Goal: Transaction & Acquisition: Purchase product/service

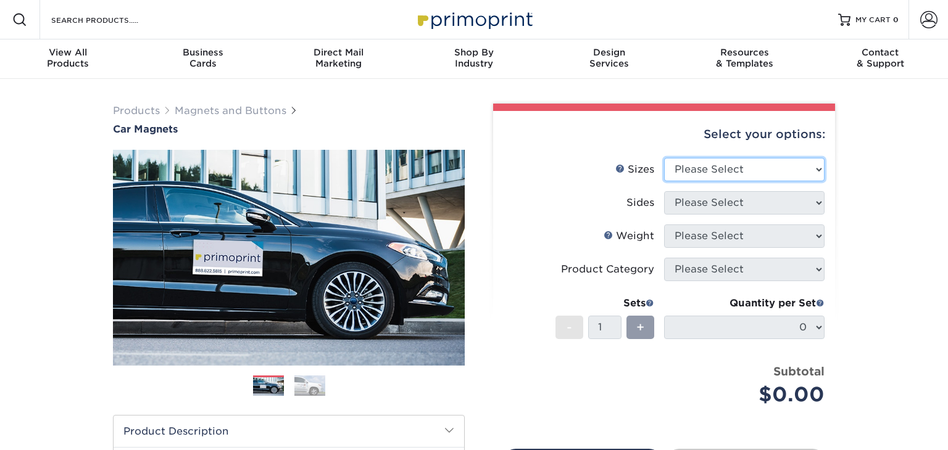
click at [796, 168] on select "Please Select 9" x 12" 9" x 18" 12" x 18" 12" x 24" 18" x 18" 18" x 24" 18" x 3…" at bounding box center [744, 169] width 160 height 23
select select "12.00x18.00"
click at [664, 158] on select "Please Select 9" x 12" 9" x 18" 12" x 18" 12" x 24" 18" x 18" 18" x 24" 18" x 3…" at bounding box center [744, 169] width 160 height 23
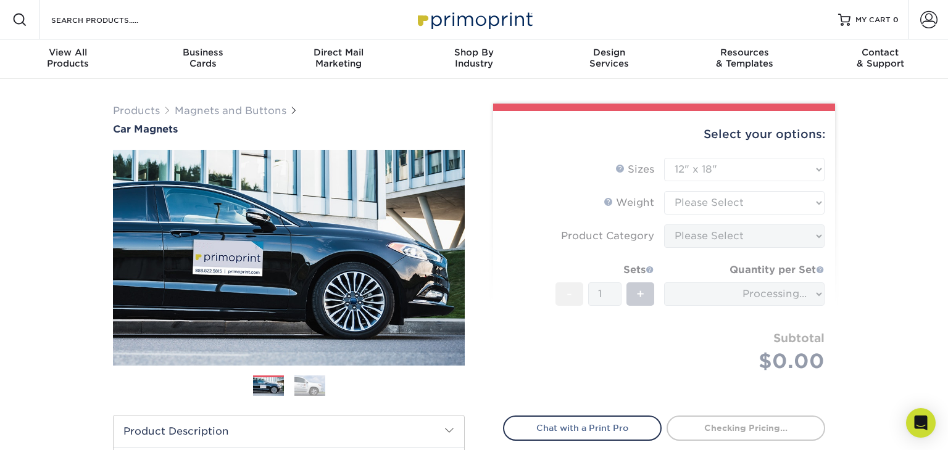
click at [726, 197] on form "Sizes Help Sizes Please Select 9" x 12" 9" x 18" 12" x 18" 12" x 24" 18" x 18" …" at bounding box center [664, 280] width 322 height 244
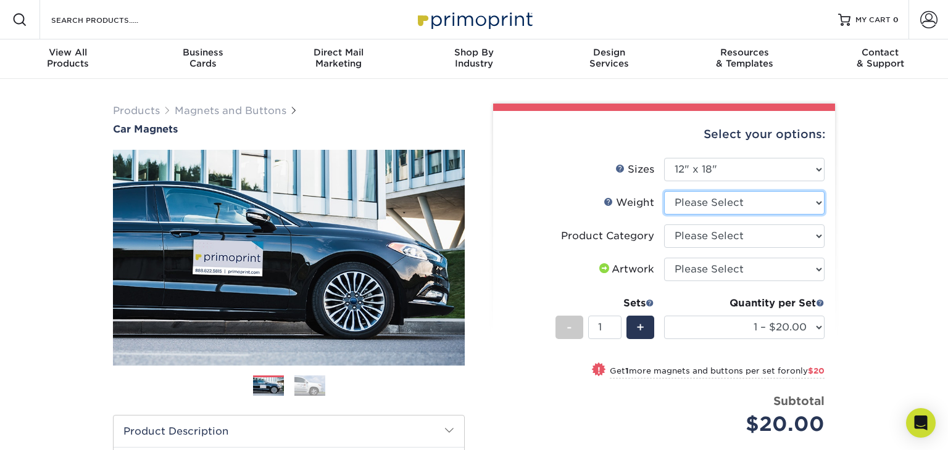
click at [739, 204] on select "Please Select 30MIL" at bounding box center [744, 202] width 160 height 23
select select "30MIL"
click at [664, 191] on select "Please Select 30MIL" at bounding box center [744, 202] width 160 height 23
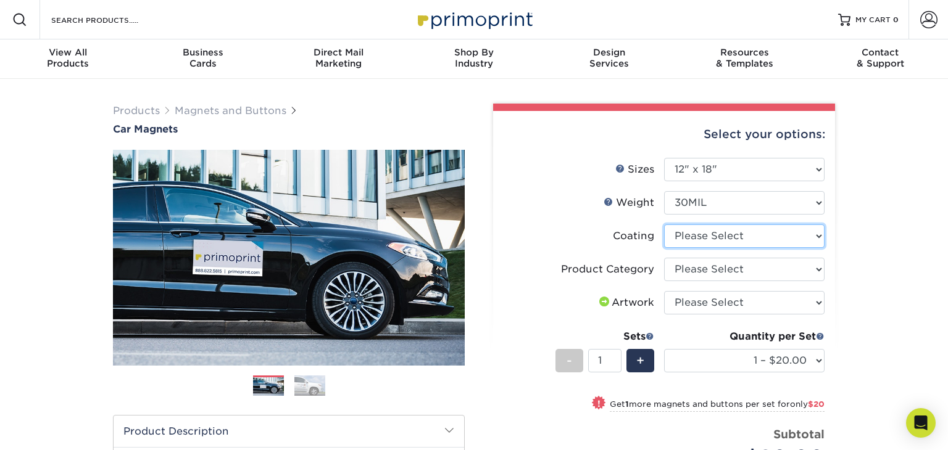
click at [742, 239] on select at bounding box center [744, 236] width 160 height 23
select select "1e8116af-acfc-44b1-83dc-8181aa338834"
click at [664, 225] on select at bounding box center [744, 236] width 160 height 23
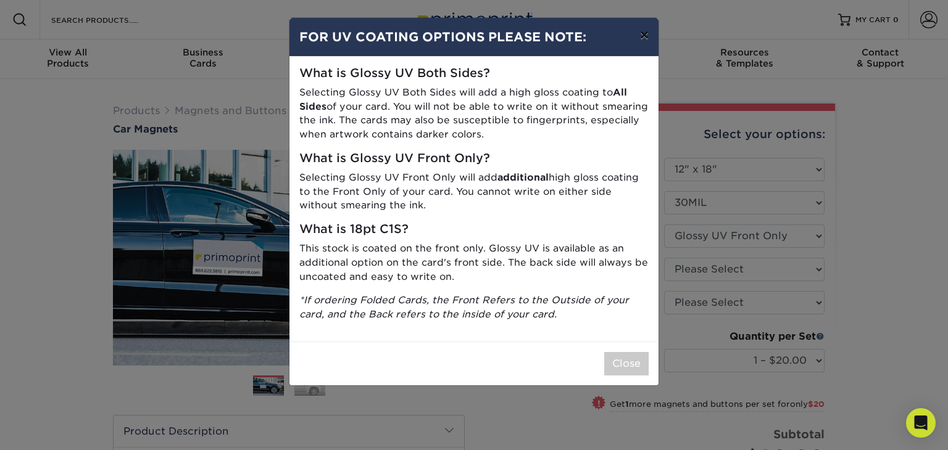
click at [639, 43] on button "×" at bounding box center [644, 35] width 28 height 35
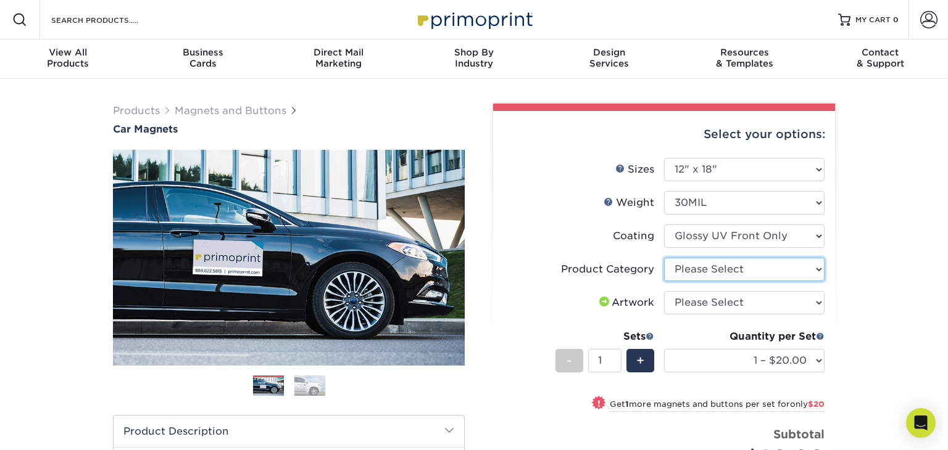
click at [802, 277] on select "Please Select Car Magnets" at bounding box center [744, 269] width 160 height 23
select select "48f17320-c7c2-4f0d-b371-c8050bb445b2"
click at [664, 258] on select "Please Select Car Magnets" at bounding box center [744, 269] width 160 height 23
click at [802, 303] on select "Please Select I will upload files I need a design - $50" at bounding box center [744, 302] width 160 height 23
select select "upload"
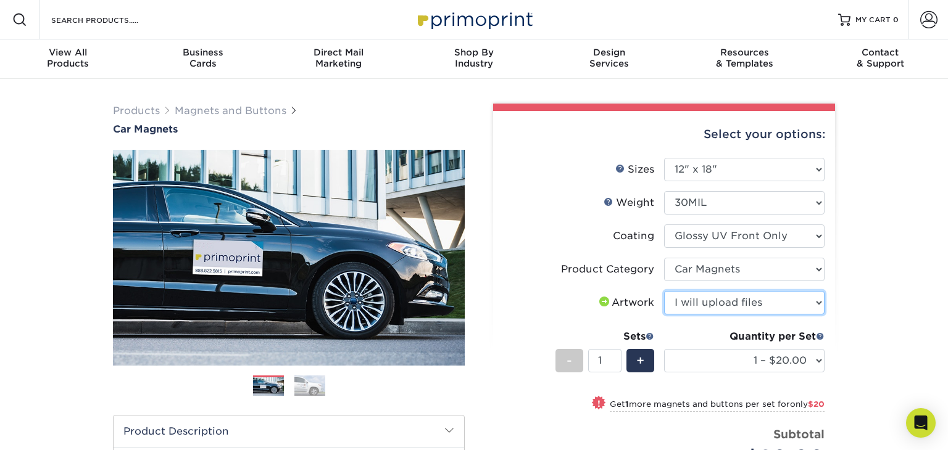
click at [664, 291] on select "Please Select I will upload files I need a design - $50" at bounding box center [744, 302] width 160 height 23
click at [852, 350] on div "Products Magnets and Buttons Car Magnets" at bounding box center [474, 408] width 948 height 659
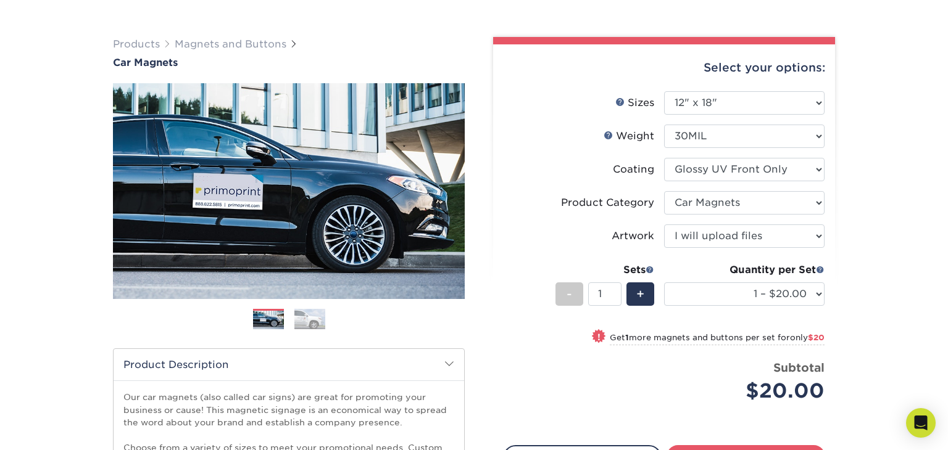
scroll to position [69, 0]
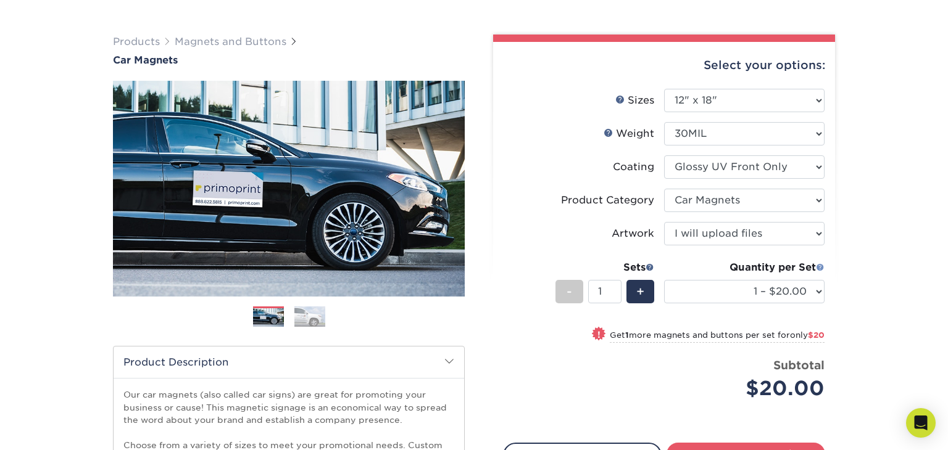
click at [818, 265] on span at bounding box center [820, 267] width 9 height 9
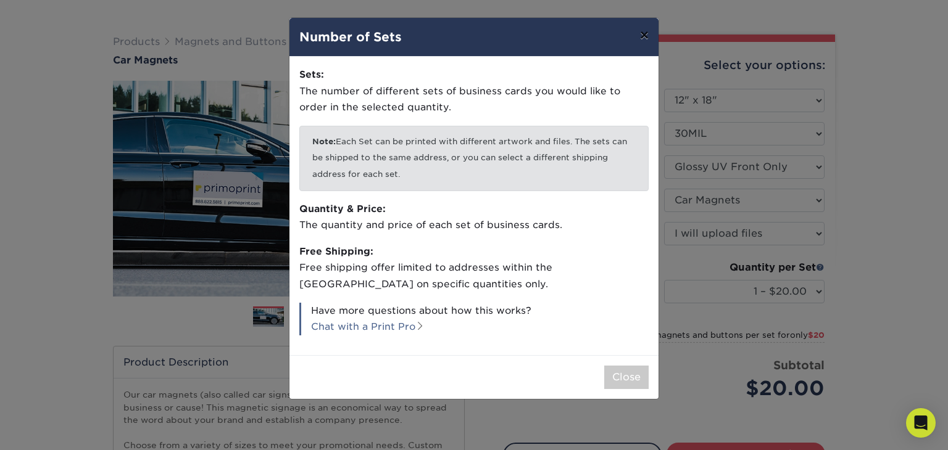
click at [641, 36] on button "×" at bounding box center [644, 35] width 28 height 35
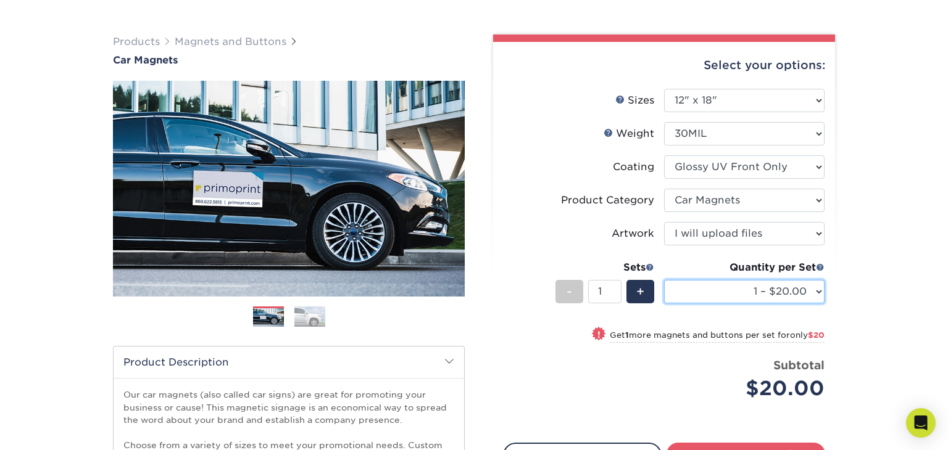
click at [815, 292] on select "1 – $20.00 2 – $40.00 3 – $60.00 4 – $80.00 5 – $100.00 6 – $119.00 7 – $139.00…" at bounding box center [744, 291] width 160 height 23
select select "2 – $40.00"
click at [664, 280] on select "1 – $20.00 2 – $40.00 3 – $60.00 4 – $80.00 5 – $100.00 6 – $119.00 7 – $139.00…" at bounding box center [744, 291] width 160 height 23
click at [650, 263] on span at bounding box center [649, 267] width 9 height 9
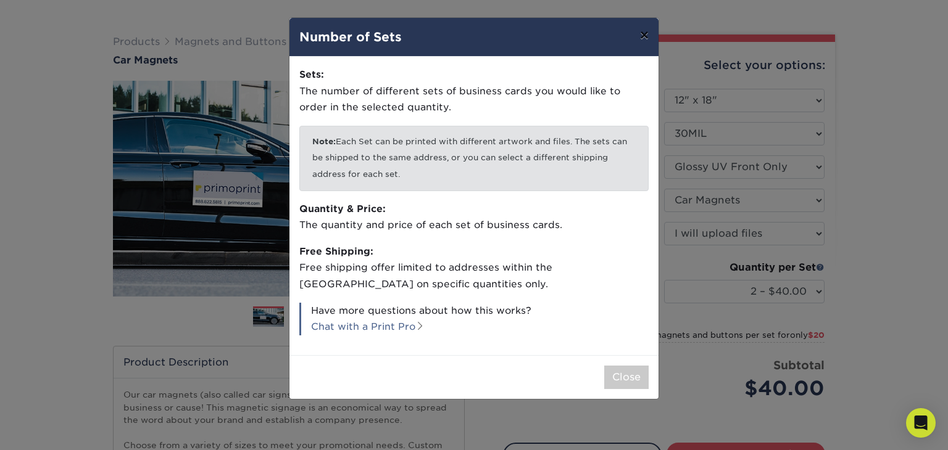
click at [647, 39] on button "×" at bounding box center [644, 35] width 28 height 35
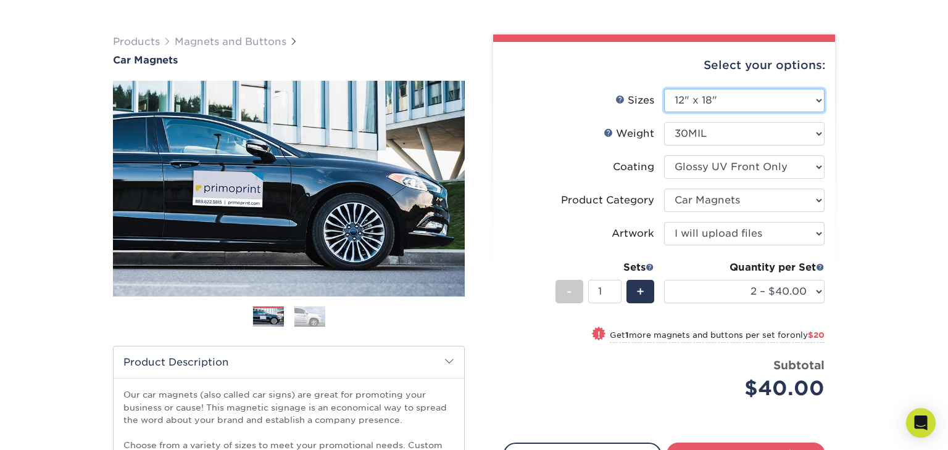
click at [818, 93] on select "Please Select 9" x 12" 9" x 18" 12" x 18" 12" x 24" 18" x 18" 18" x 24" 18" x 3…" at bounding box center [744, 100] width 160 height 23
select select "18.00x24.00"
click at [664, 89] on select "Please Select 9" x 12" 9" x 18" 12" x 18" 12" x 24" 18" x 18" 18" x 24" 18" x 3…" at bounding box center [744, 100] width 160 height 23
select select "-1"
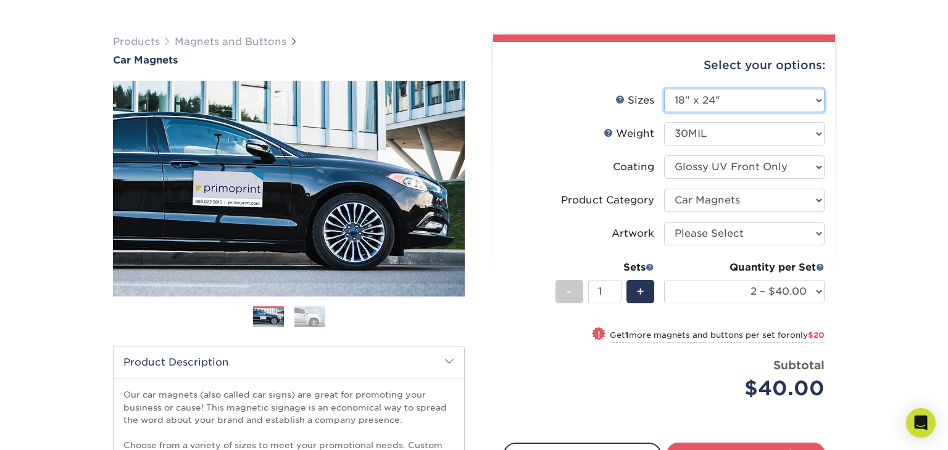
select select "-1"
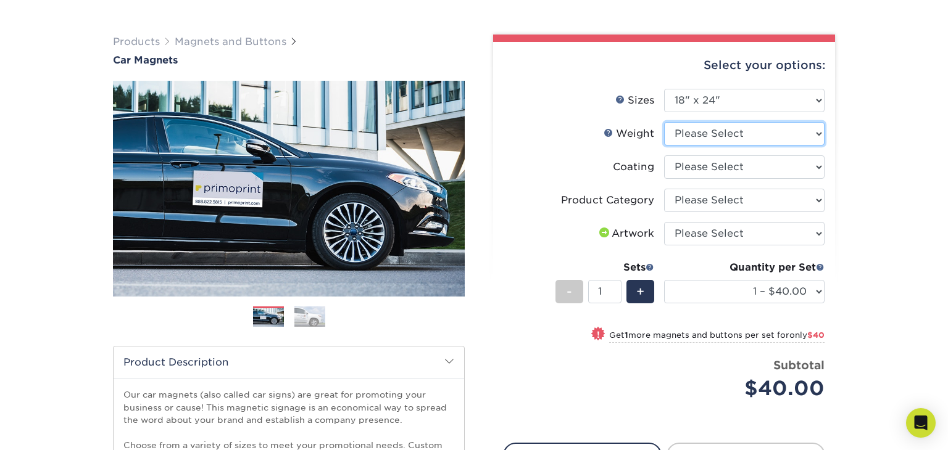
click at [744, 127] on select "Please Select 30MIL" at bounding box center [744, 133] width 160 height 23
select select "30MIL"
click at [664, 122] on select "Please Select 30MIL" at bounding box center [744, 133] width 160 height 23
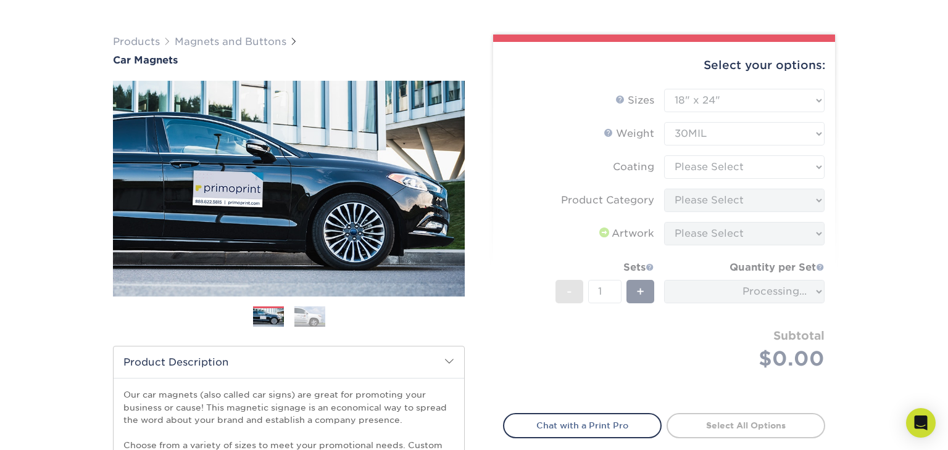
click at [743, 171] on form "Sizes Help Sizes Please Select 9" x 12" 9" x 18" 12" x 18" 12" x 24" 18" x 18" …" at bounding box center [664, 244] width 322 height 310
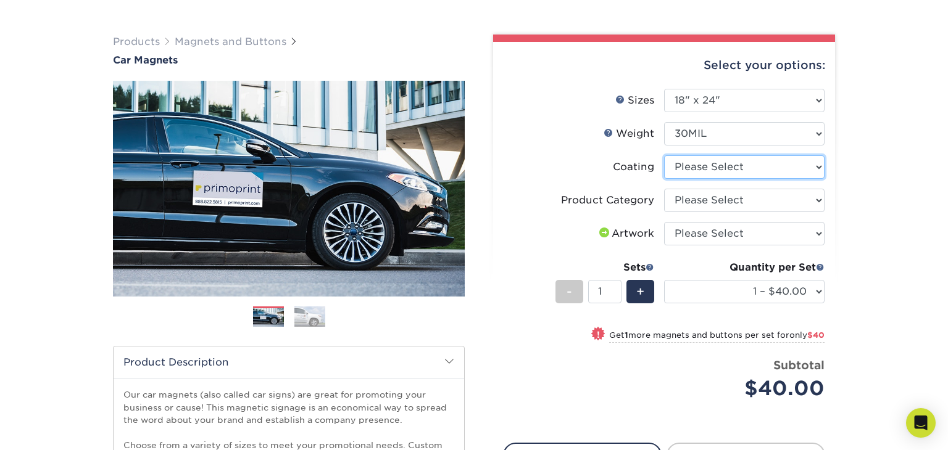
click at [739, 171] on select at bounding box center [744, 166] width 160 height 23
select select "1e8116af-acfc-44b1-83dc-8181aa338834"
click at [664, 155] on select at bounding box center [744, 166] width 160 height 23
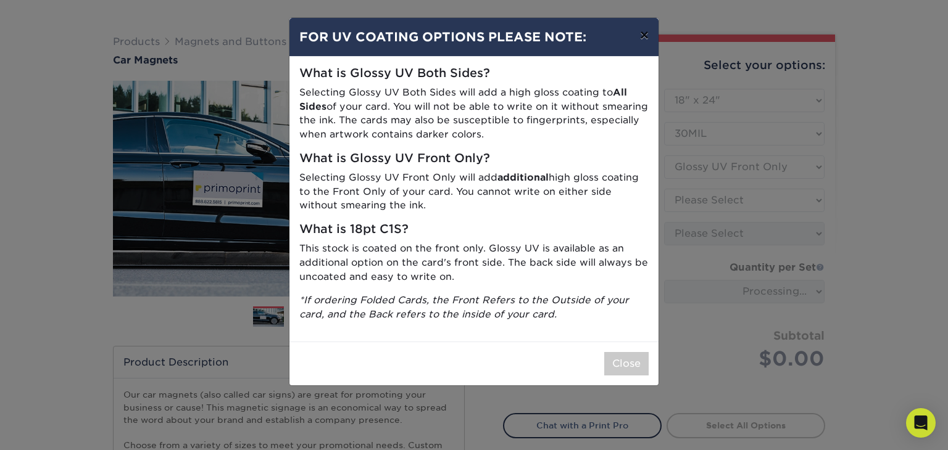
click at [637, 35] on button "×" at bounding box center [644, 35] width 28 height 35
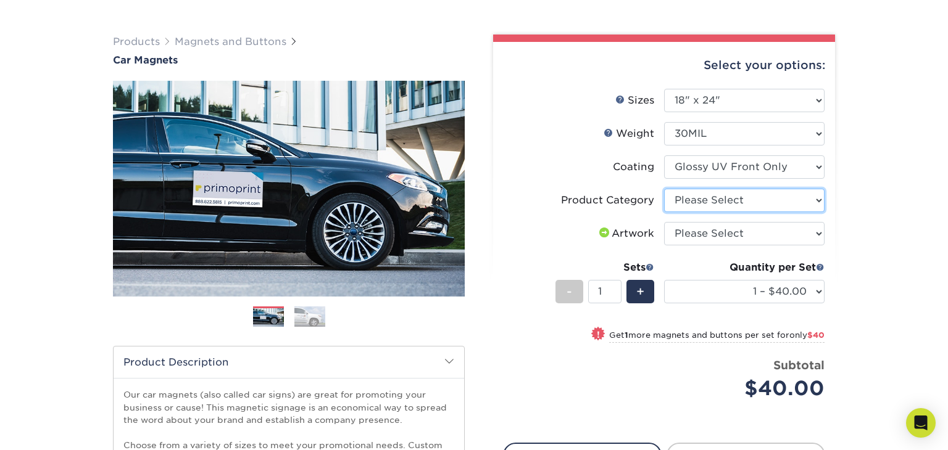
click at [773, 197] on select "Please Select Car Magnets" at bounding box center [744, 200] width 160 height 23
select select "48f17320-c7c2-4f0d-b371-c8050bb445b2"
click at [664, 189] on select "Please Select Car Magnets" at bounding box center [744, 200] width 160 height 23
click at [752, 234] on select "Please Select I will upload files I need a design - $50" at bounding box center [744, 233] width 160 height 23
select select "upload"
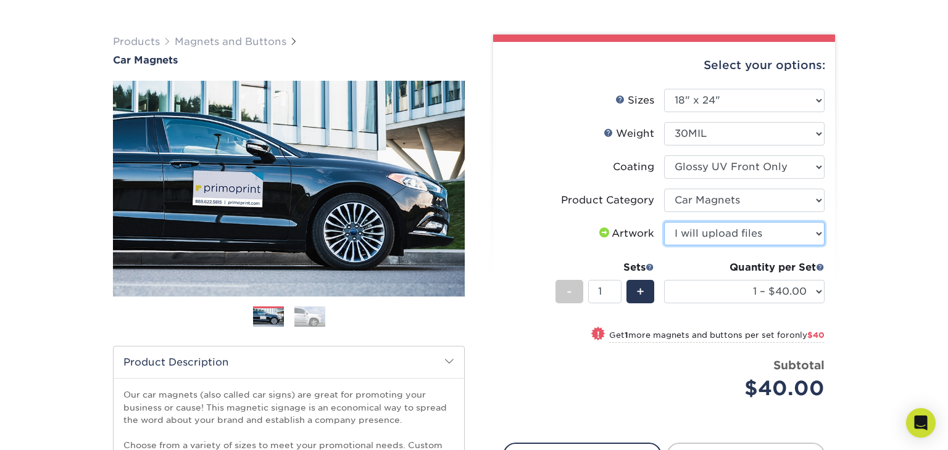
click at [664, 222] on select "Please Select I will upload files I need a design - $50" at bounding box center [744, 233] width 160 height 23
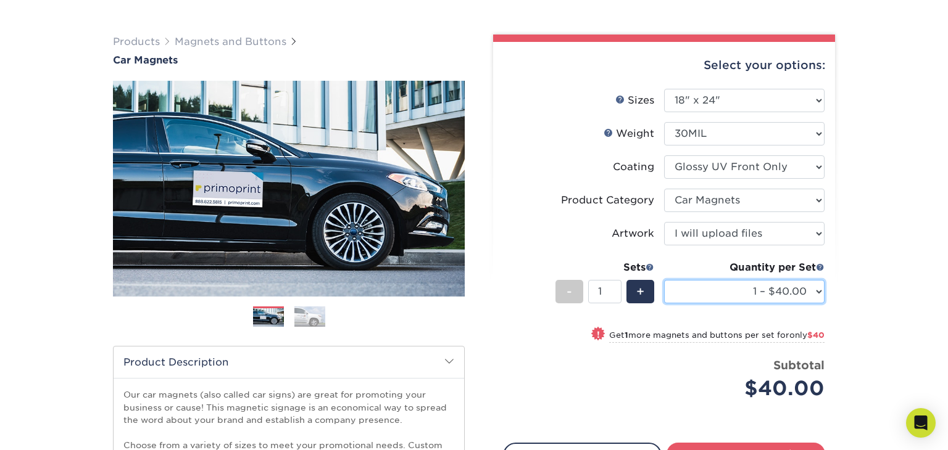
click at [808, 289] on select "1 – $40.00 2 – $80.00 3 – $119.00 4 – $159.00 5 – $199.00 6 – $238.00 7 – $278.…" at bounding box center [744, 291] width 160 height 23
click at [514, 214] on li "Product Category Please Select Car Magnets" at bounding box center [664, 205] width 321 height 33
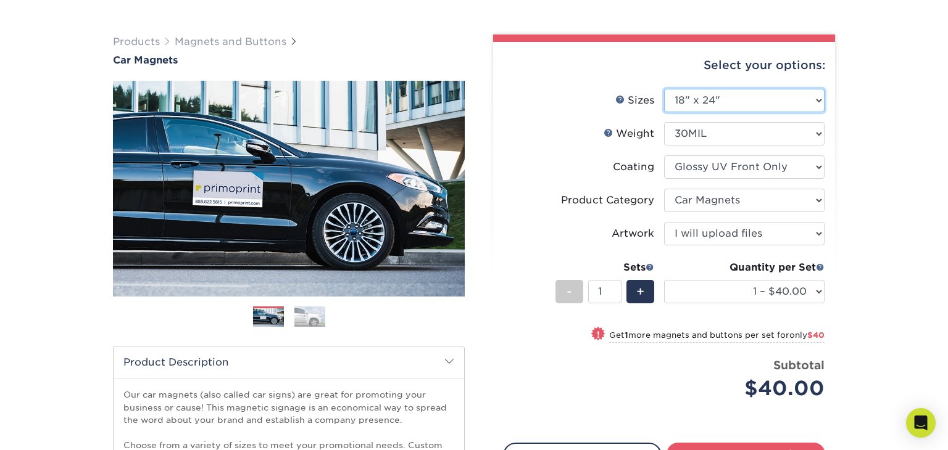
click at [815, 100] on select "Please Select 9" x 12" 9" x 18" 12" x 18" 12" x 24" 18" x 18" 18" x 24" 18" x 3…" at bounding box center [744, 100] width 160 height 23
select select "12.00x18.00"
click at [664, 89] on select "Please Select 9" x 12" 9" x 18" 12" x 18" 12" x 24" 18" x 18" 18" x 24" 18" x 3…" at bounding box center [744, 100] width 160 height 23
select select "-1"
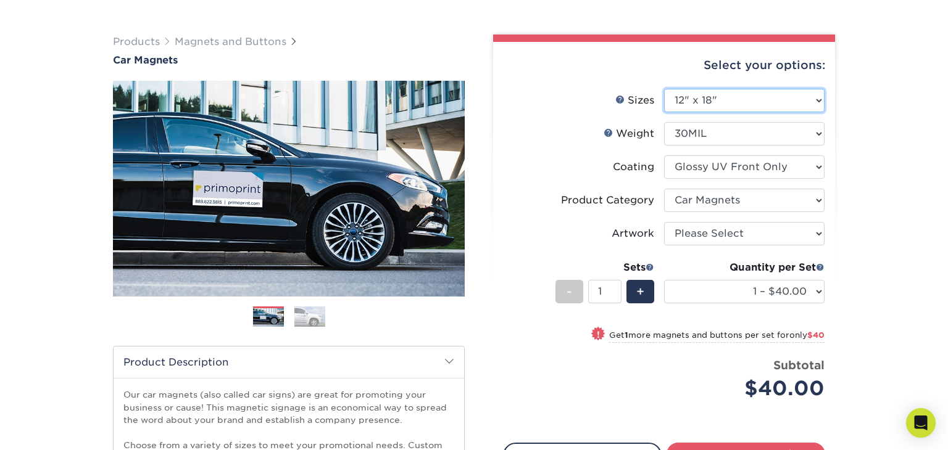
select select "-1"
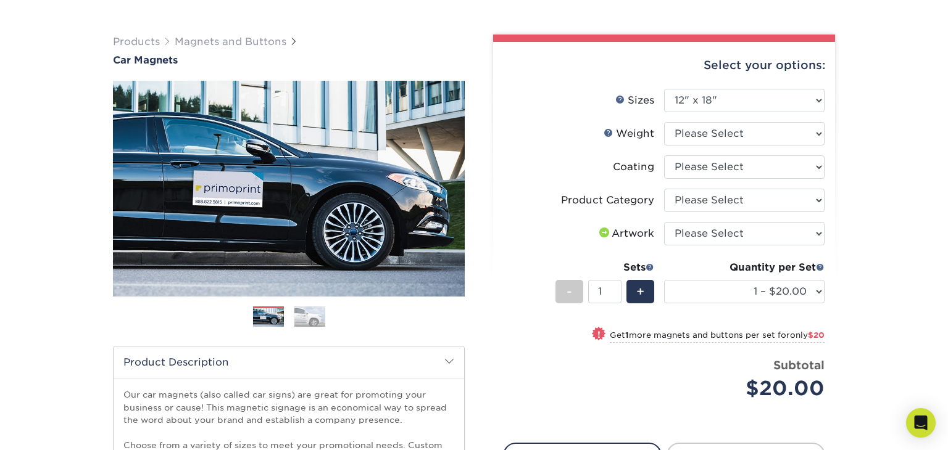
click at [884, 250] on div "Products Magnets and Buttons Car Magnets" at bounding box center [474, 339] width 948 height 659
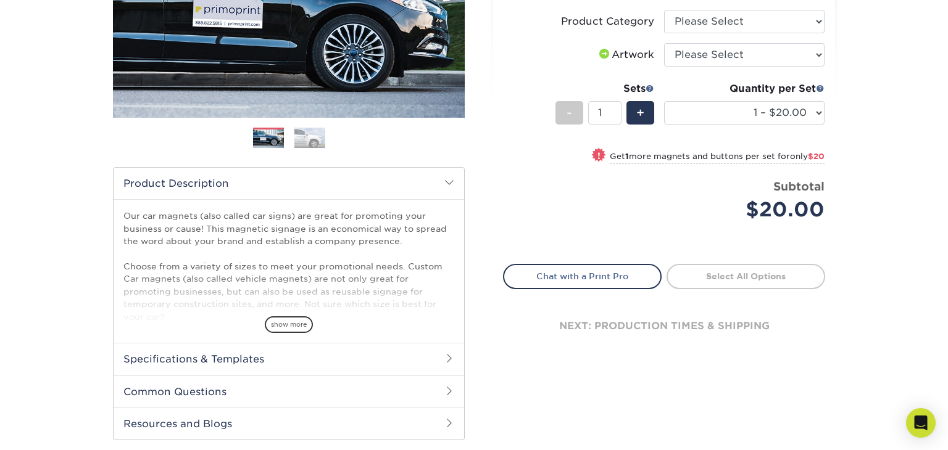
scroll to position [249, 0]
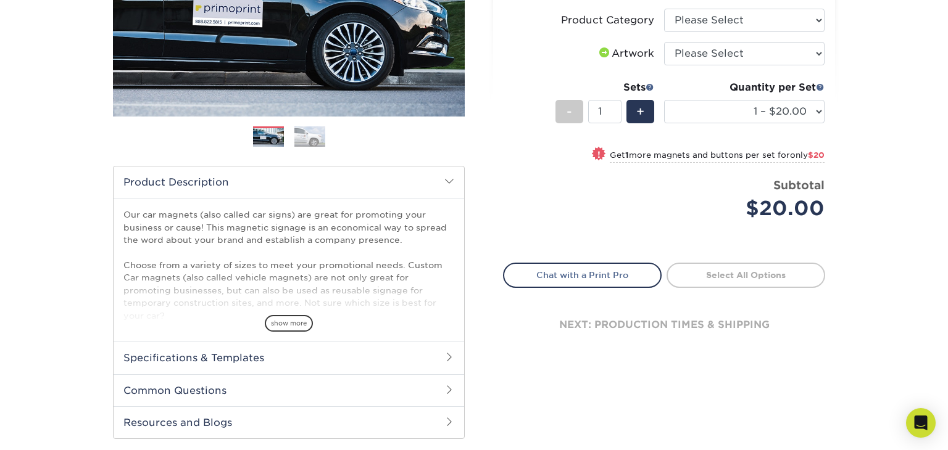
click at [740, 276] on link "Select All Options" at bounding box center [745, 275] width 159 height 25
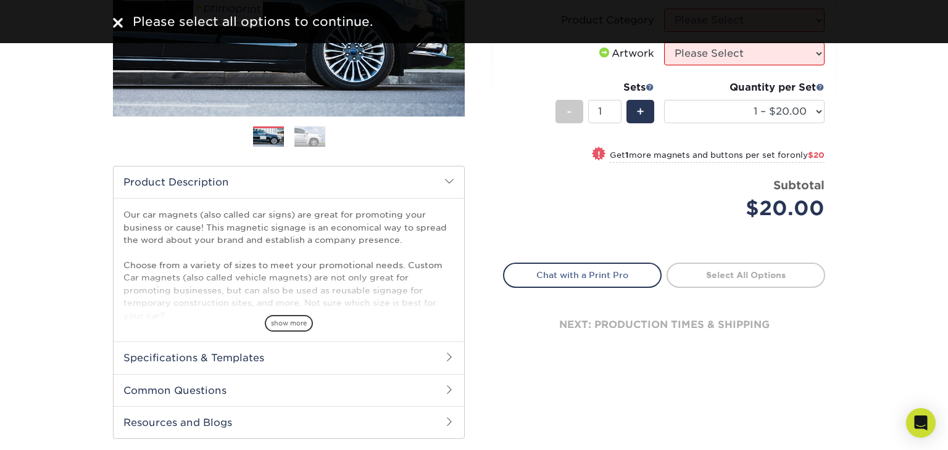
scroll to position [173, 0]
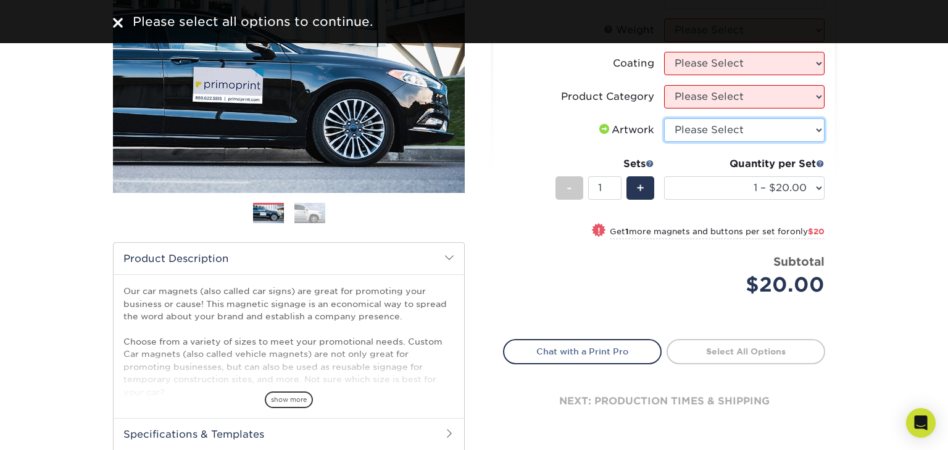
click at [789, 130] on select "Please Select I will upload files I need a design - $50" at bounding box center [744, 129] width 160 height 23
select select "upload"
click at [664, 118] on select "Please Select I will upload files I need a design - $50" at bounding box center [744, 129] width 160 height 23
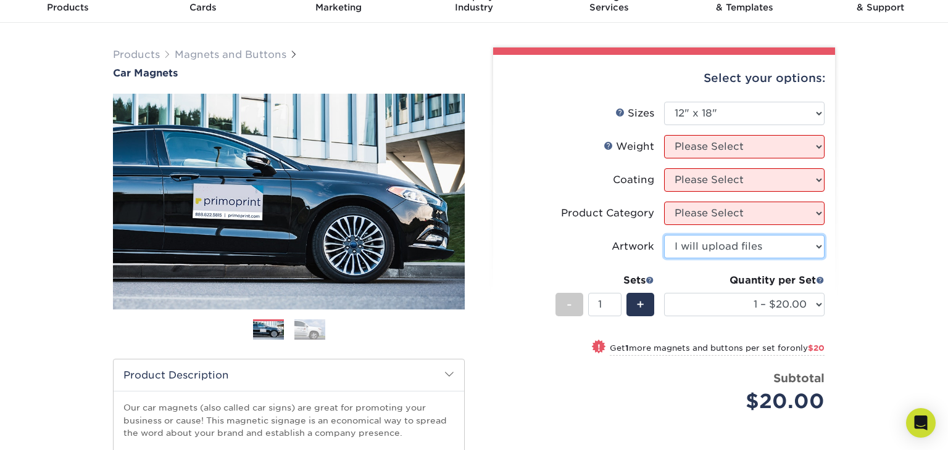
scroll to position [55, 0]
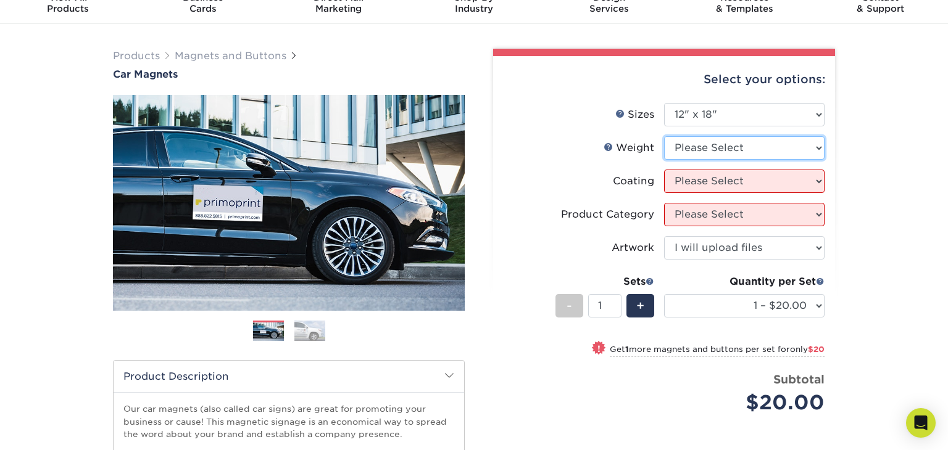
click at [757, 147] on select "Please Select 30MIL" at bounding box center [744, 147] width 160 height 23
select select "30MIL"
click at [664, 136] on select "Please Select 30MIL" at bounding box center [744, 147] width 160 height 23
select select "-1"
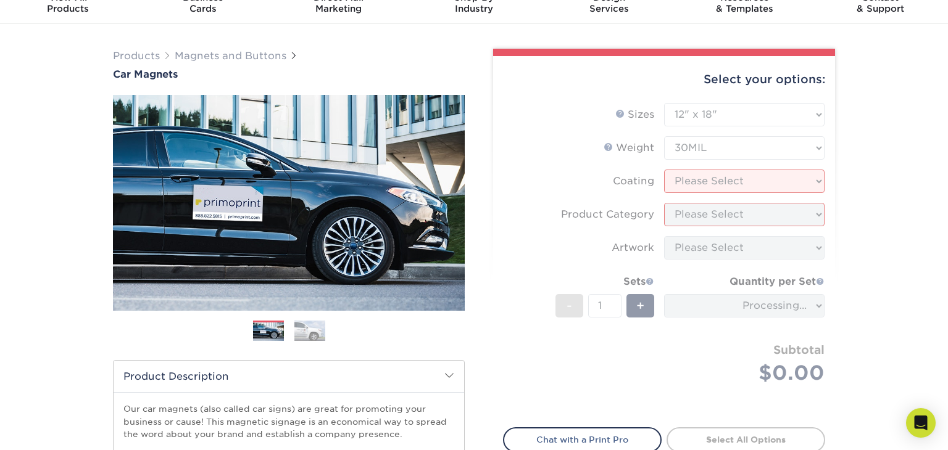
click at [747, 182] on form "Sizes Help Sizes Please Select 9" x 12" 9" x 18" 12" x 18" 12" x 24" 18" x 18" …" at bounding box center [664, 258] width 322 height 310
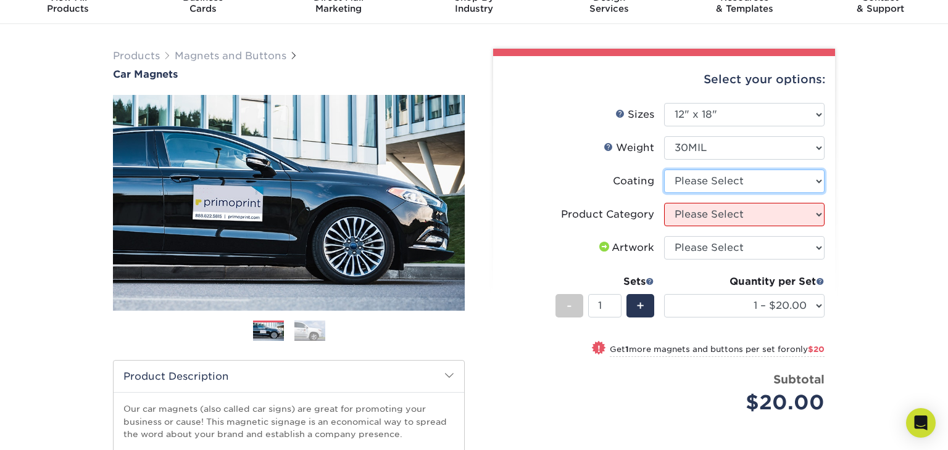
click at [747, 182] on select at bounding box center [744, 181] width 160 height 23
select select "1e8116af-acfc-44b1-83dc-8181aa338834"
click at [664, 170] on select at bounding box center [744, 181] width 160 height 23
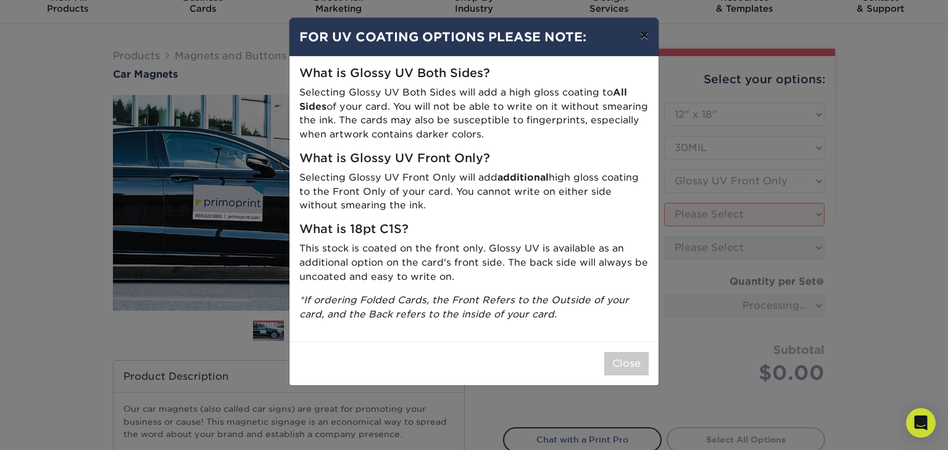
click at [642, 35] on button "×" at bounding box center [644, 35] width 28 height 35
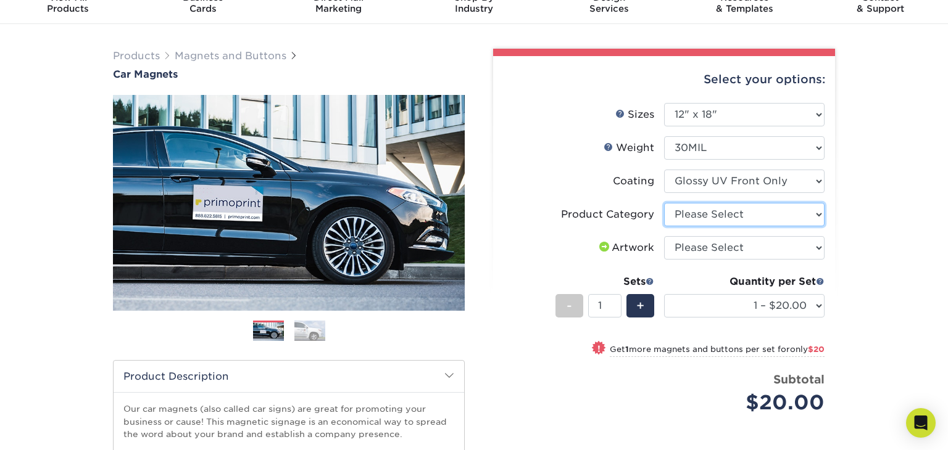
click at [739, 219] on select "Please Select Car Magnets" at bounding box center [744, 214] width 160 height 23
select select "48f17320-c7c2-4f0d-b371-c8050bb445b2"
click at [664, 203] on select "Please Select Car Magnets" at bounding box center [744, 214] width 160 height 23
click at [741, 249] on select "Please Select I will upload files I need a design - $50" at bounding box center [744, 247] width 160 height 23
select select "upload"
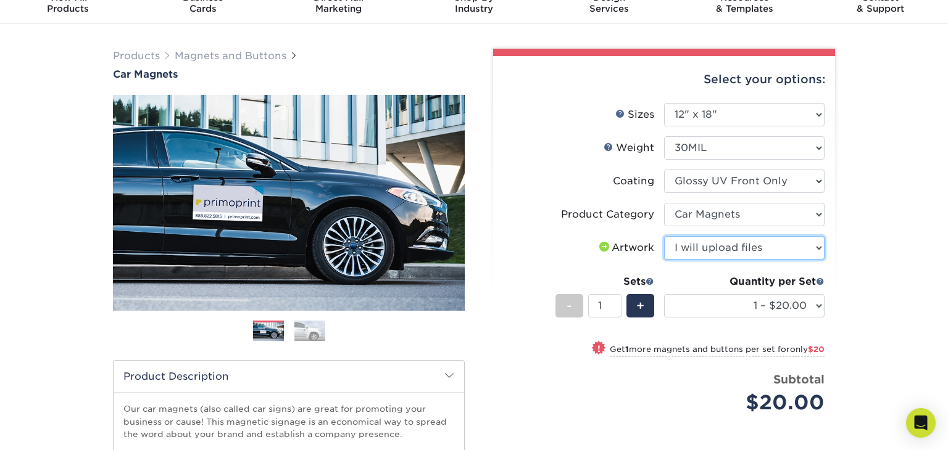
click at [664, 236] on select "Please Select I will upload files I need a design - $50" at bounding box center [744, 247] width 160 height 23
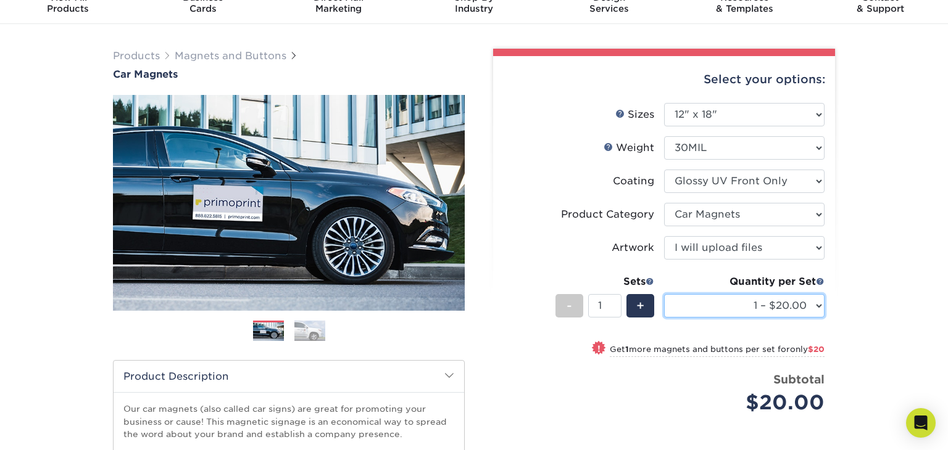
click at [815, 309] on select "1 – $20.00 2 – $40.00 3 – $60.00 4 – $80.00 5 – $100.00 6 – $119.00 7 – $139.00…" at bounding box center [744, 305] width 160 height 23
select select "2 – $40.00"
click at [664, 294] on select "1 – $20.00 2 – $40.00 3 – $60.00 4 – $80.00 5 – $100.00 6 – $119.00 7 – $139.00…" at bounding box center [744, 305] width 160 height 23
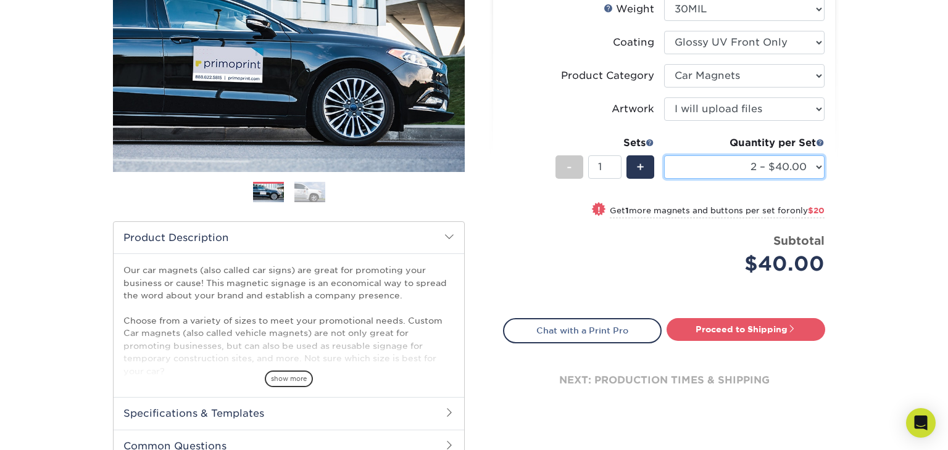
scroll to position [201, 0]
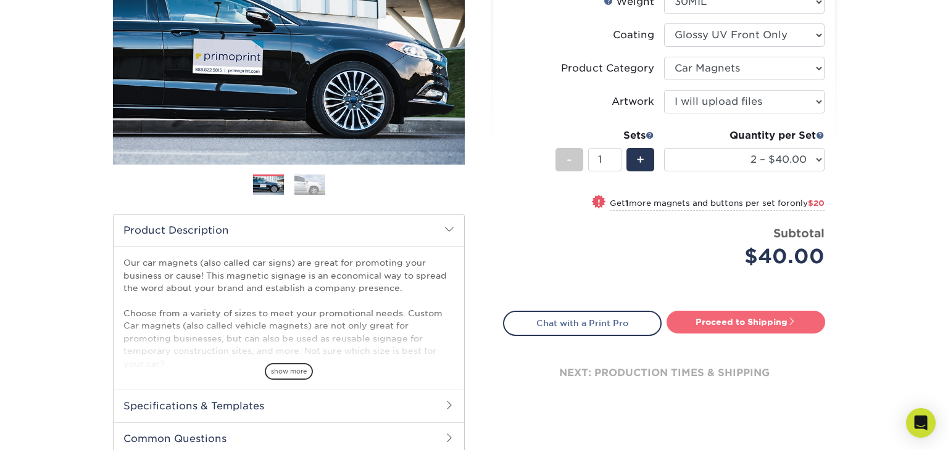
click at [751, 315] on link "Proceed to Shipping" at bounding box center [745, 322] width 159 height 22
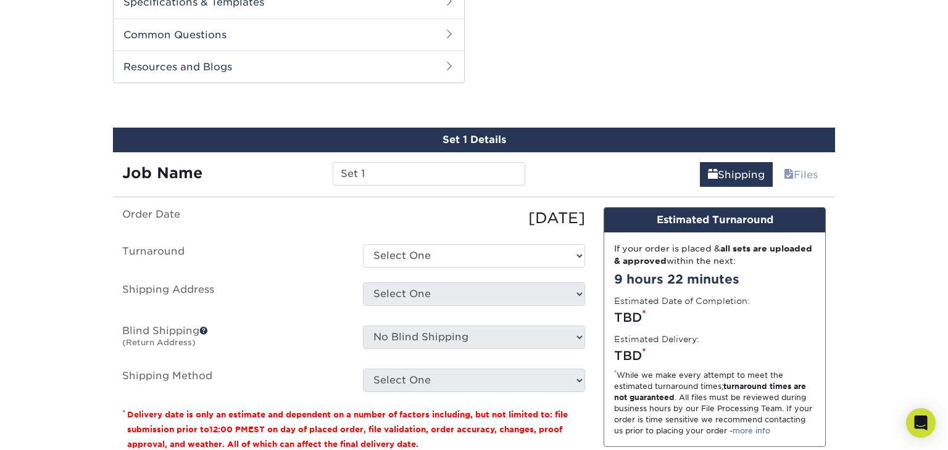
scroll to position [627, 0]
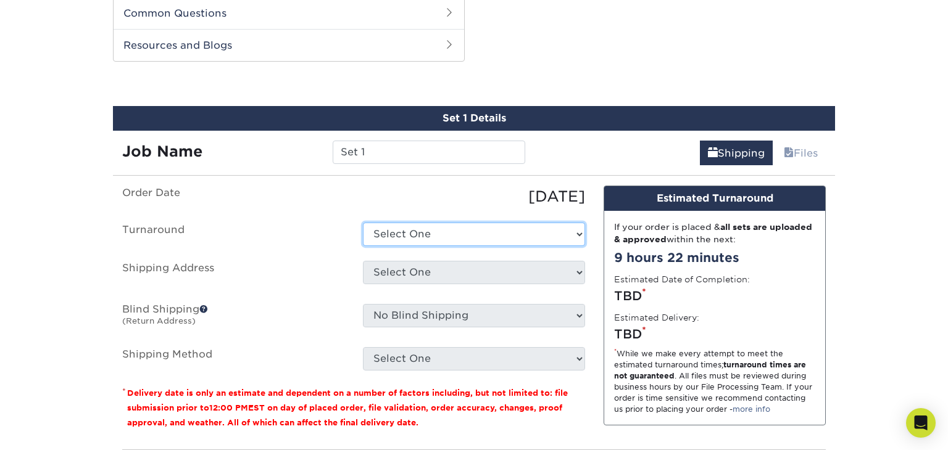
click at [560, 234] on select "Select One 2-4 Business Days Next Business Day (+$4.10)" at bounding box center [474, 234] width 222 height 23
click at [204, 307] on span at bounding box center [203, 309] width 9 height 9
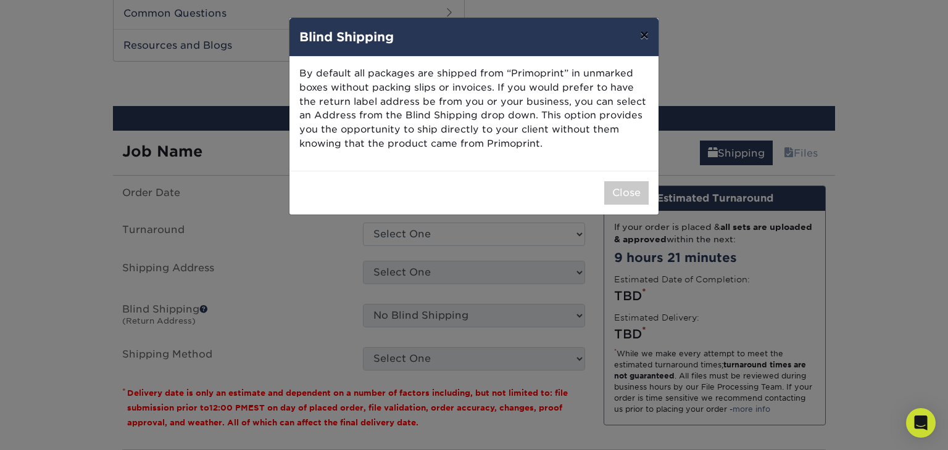
click at [639, 34] on button "×" at bounding box center [644, 35] width 28 height 35
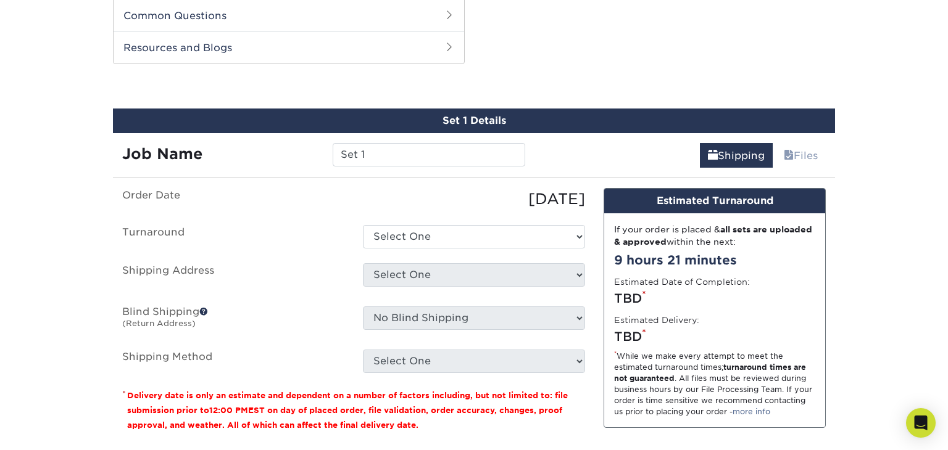
scroll to position [623, 0]
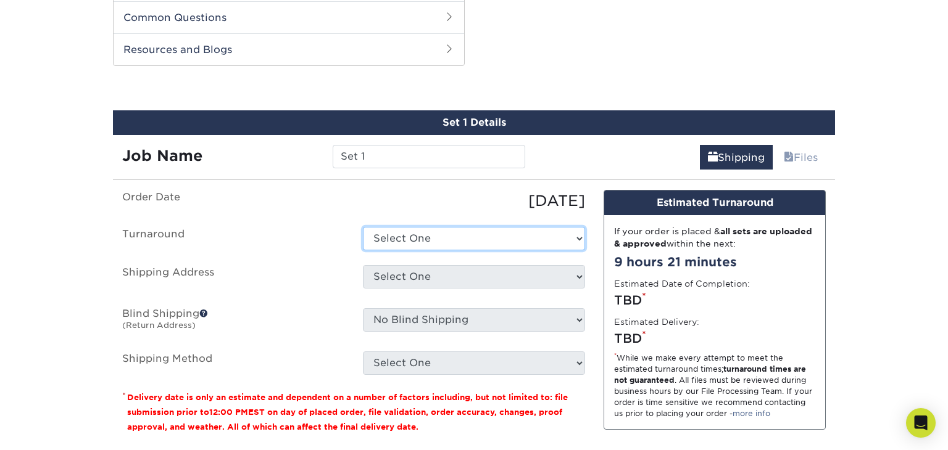
click at [559, 235] on select "Select One 2-4 Business Days Next Business Day (+$4.10)" at bounding box center [474, 238] width 222 height 23
select select "ea1556c4-7e1c-4497-a1f4-6d3194911701"
click at [363, 227] on select "Select One 2-4 Business Days Next Business Day (+$4.10)" at bounding box center [474, 238] width 222 height 23
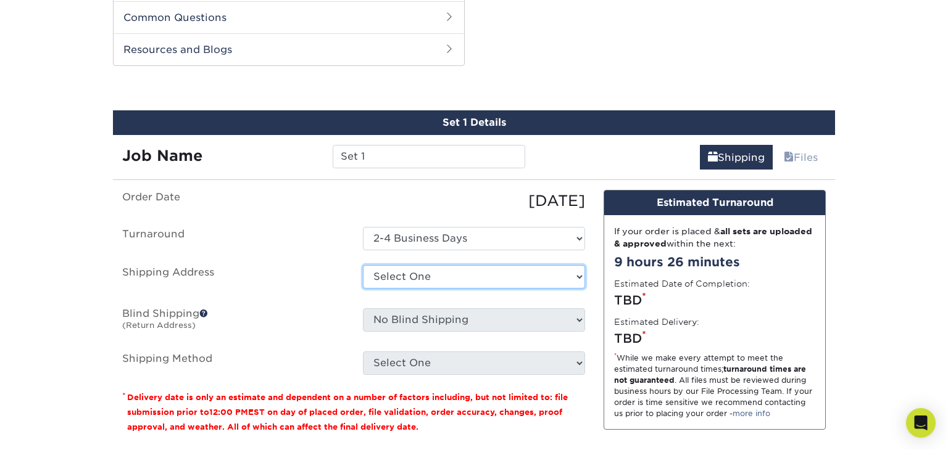
click at [542, 270] on select "Select One + Add New Address - Login" at bounding box center [474, 276] width 222 height 23
click at [292, 347] on ul "Order Date 10/05/2025 Turnaround Select One 2-4 Business Days Next Business Day…" at bounding box center [353, 282] width 463 height 185
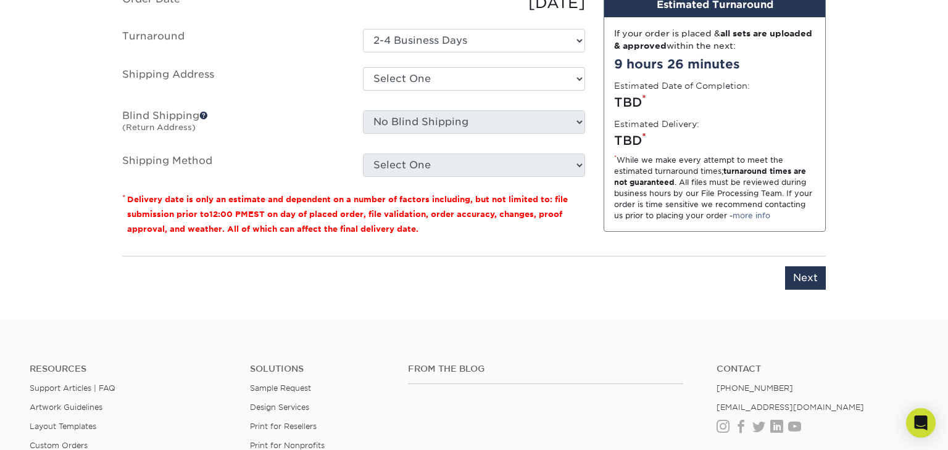
scroll to position [819, 0]
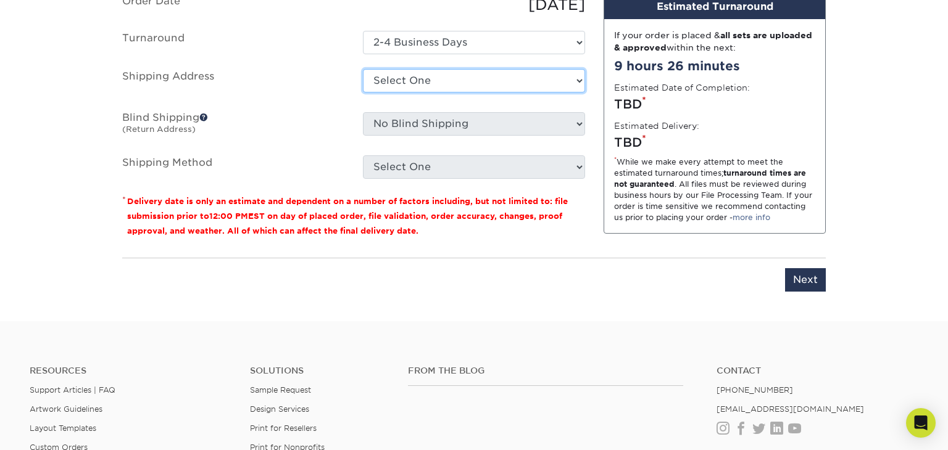
click at [487, 77] on select "Select One + Add New Address - Login" at bounding box center [474, 80] width 222 height 23
select select "newaddress"
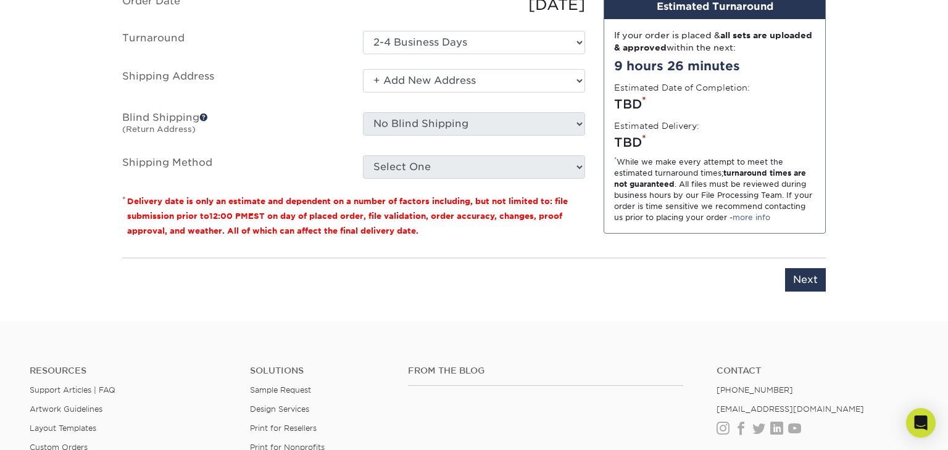
click at [363, 69] on select "Select One + Add New Address - Login" at bounding box center [474, 80] width 222 height 23
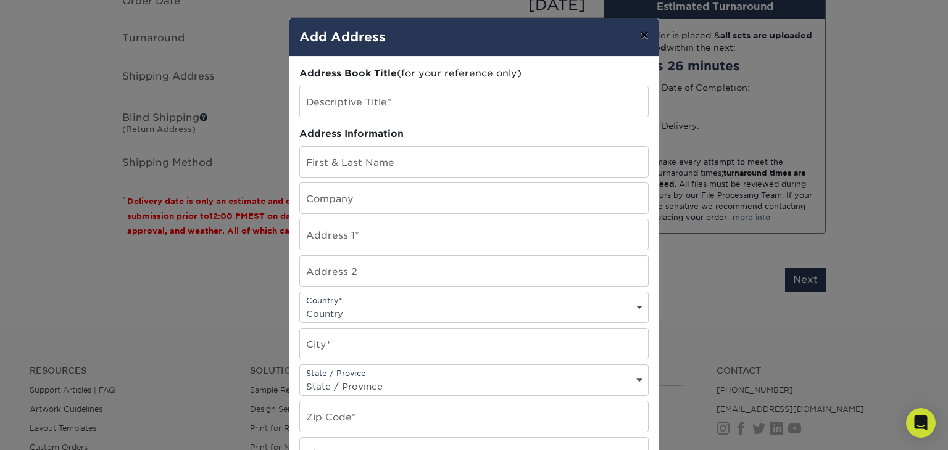
click at [649, 34] on button "×" at bounding box center [644, 35] width 28 height 35
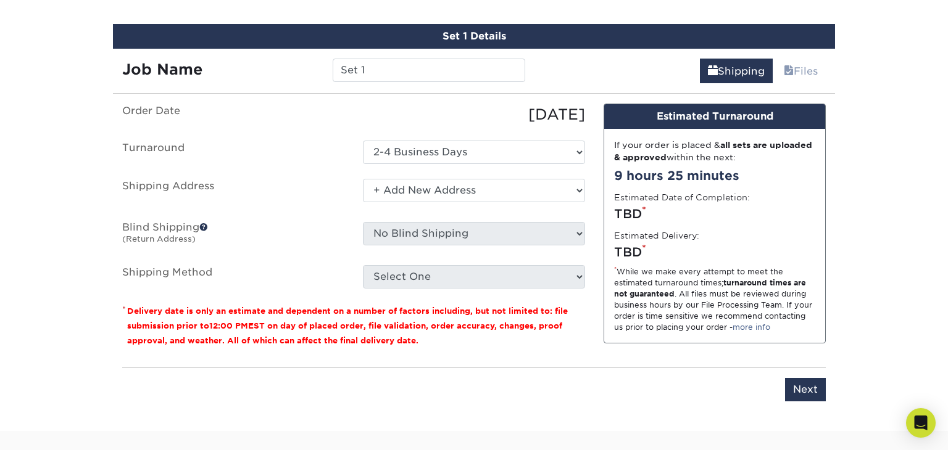
scroll to position [713, 0]
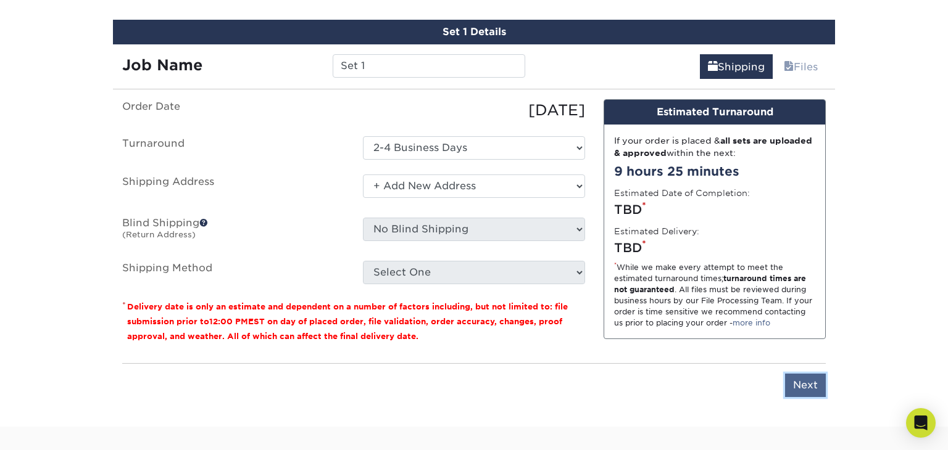
click at [790, 388] on input "Next" at bounding box center [805, 385] width 41 height 23
type input "Next"
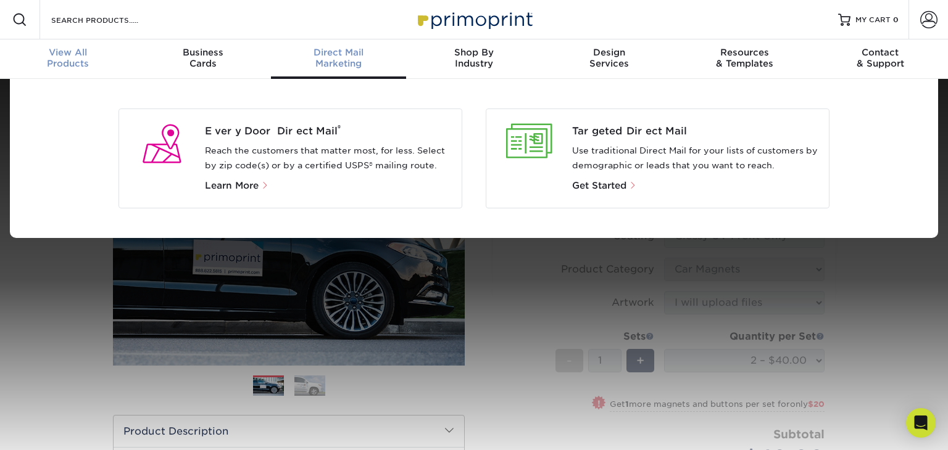
scroll to position [1, 0]
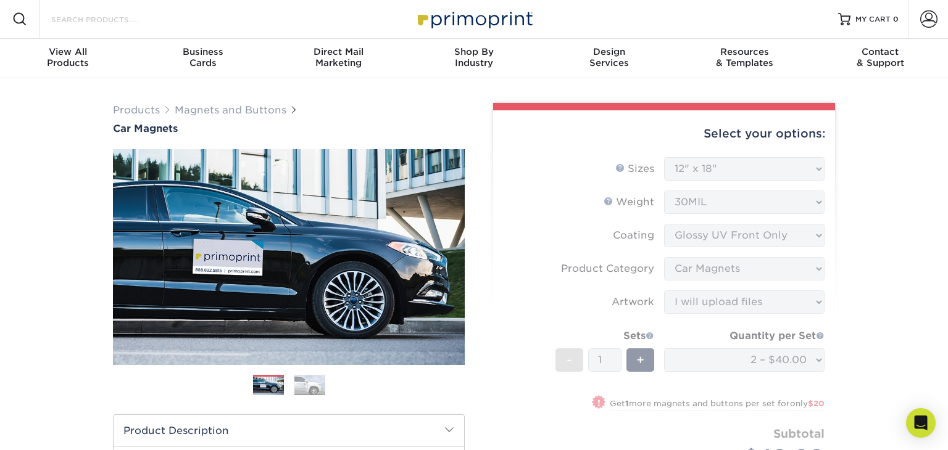
click at [109, 22] on input "Search Products" at bounding box center [110, 19] width 120 height 15
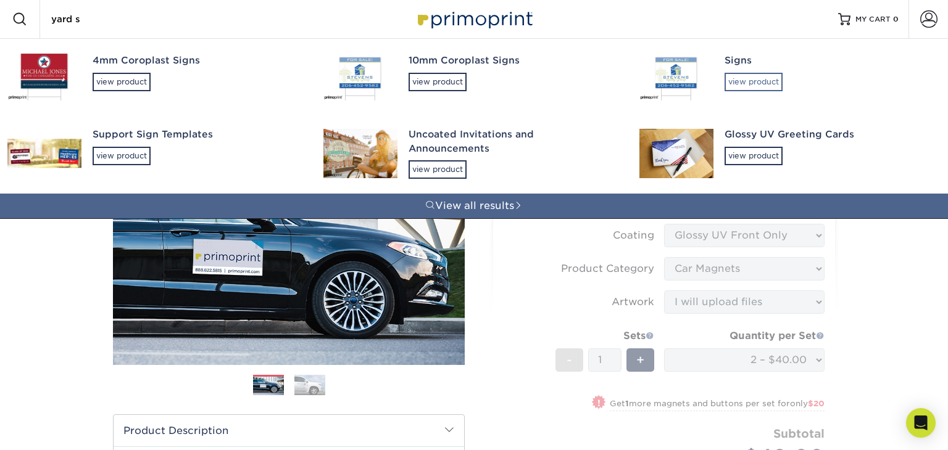
type input "yard s"
click at [757, 84] on div "view product" at bounding box center [753, 82] width 58 height 19
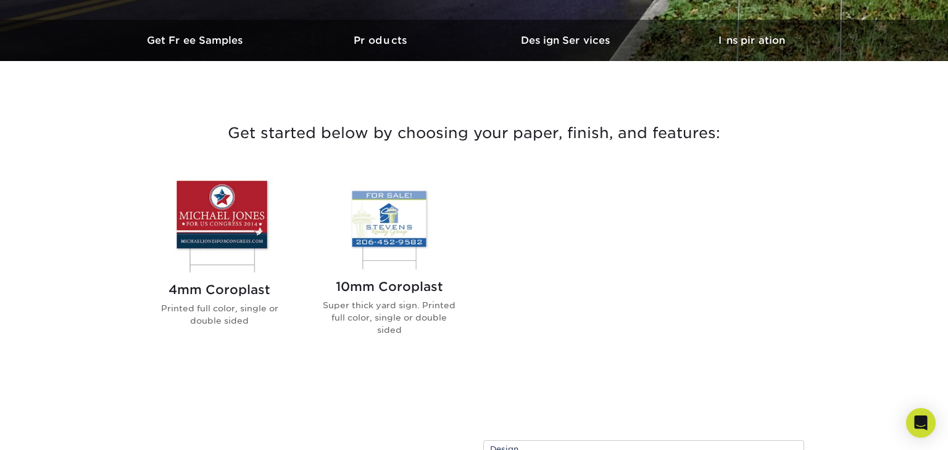
scroll to position [369, 0]
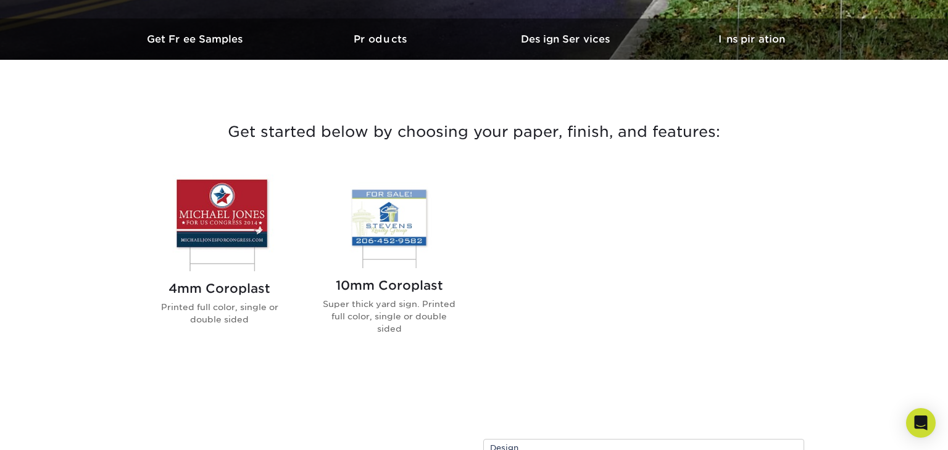
click at [225, 218] on img at bounding box center [219, 223] width 140 height 97
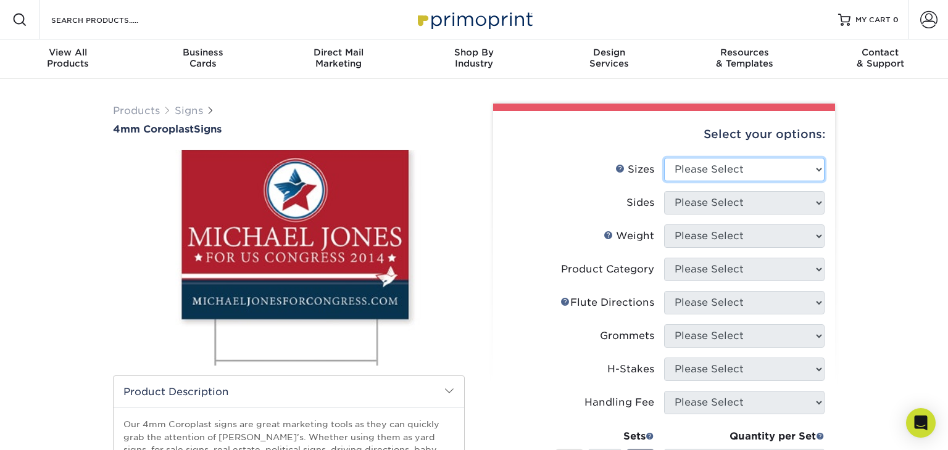
click at [750, 160] on select "Please Select 12" x 18" 18" x 24" 24" x 24" 24" x 36"" at bounding box center [744, 169] width 160 height 23
select select "18.00x24.00"
click at [664, 158] on select "Please Select 12" x 18" 18" x 24" 24" x 24" 24" x 36"" at bounding box center [744, 169] width 160 height 23
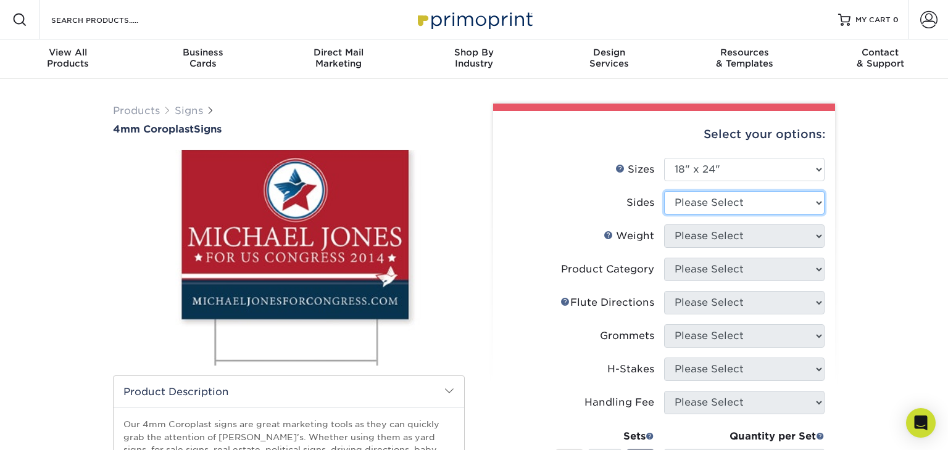
click at [730, 208] on select "Please Select Print Both Sides Print Front Only" at bounding box center [744, 202] width 160 height 23
select select "13abbda7-1d64-4f25-8bb2-c179b224825d"
click at [664, 191] on select "Please Select Print Both Sides Print Front Only" at bounding box center [744, 202] width 160 height 23
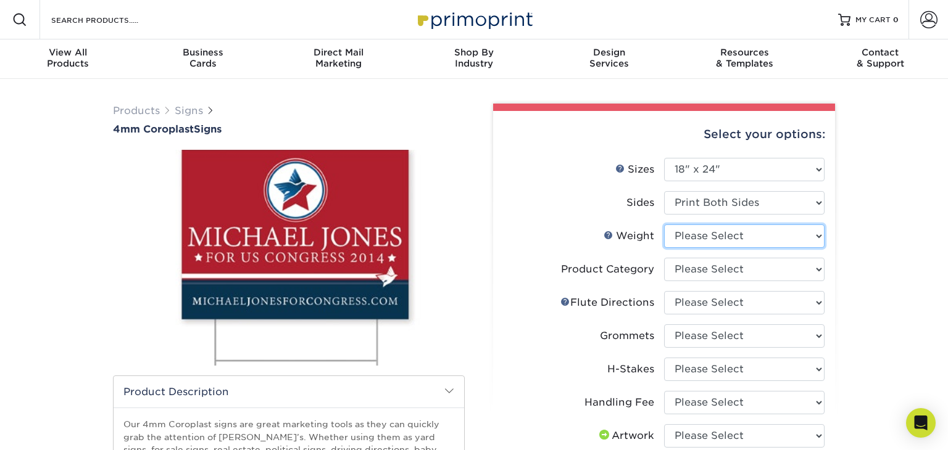
click at [734, 236] on select "Please Select 4CORO" at bounding box center [744, 236] width 160 height 23
select select "4CORO"
click at [664, 225] on select "Please Select 4CORO" at bounding box center [744, 236] width 160 height 23
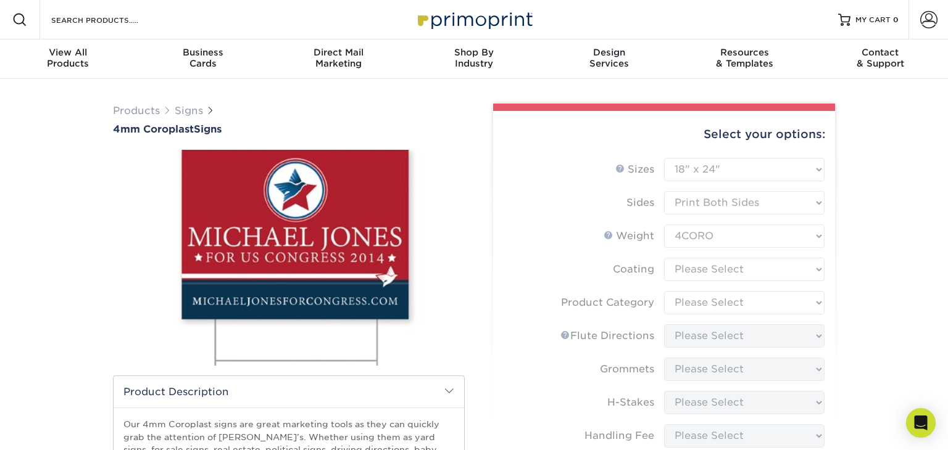
click at [734, 269] on form "Sizes Help Sizes Please Select 12" x 18" 18" x 24" 24" x 24" 24" x 36" Sides Pl…" at bounding box center [664, 396] width 322 height 477
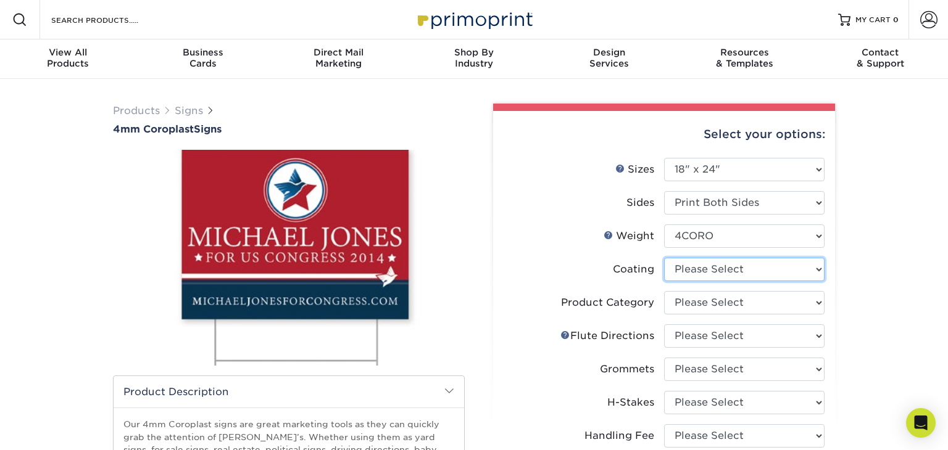
click at [724, 267] on select at bounding box center [744, 269] width 160 height 23
select select "3e7618de-abca-4bda-9f97-8b9129e913d8"
click at [664, 258] on select at bounding box center [744, 269] width 160 height 23
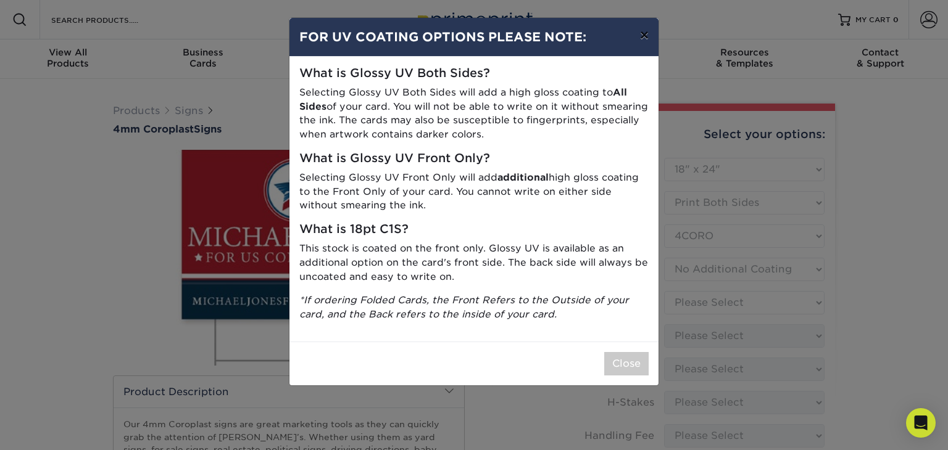
click at [641, 41] on button "×" at bounding box center [644, 35] width 28 height 35
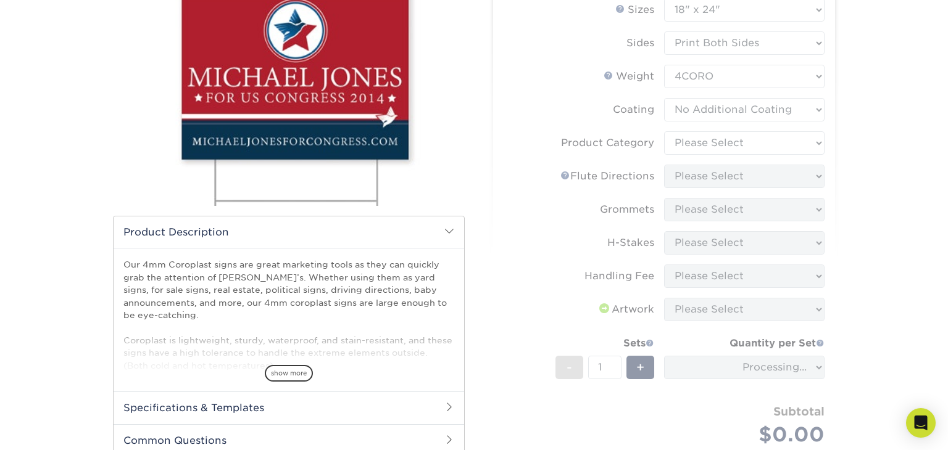
scroll to position [162, 0]
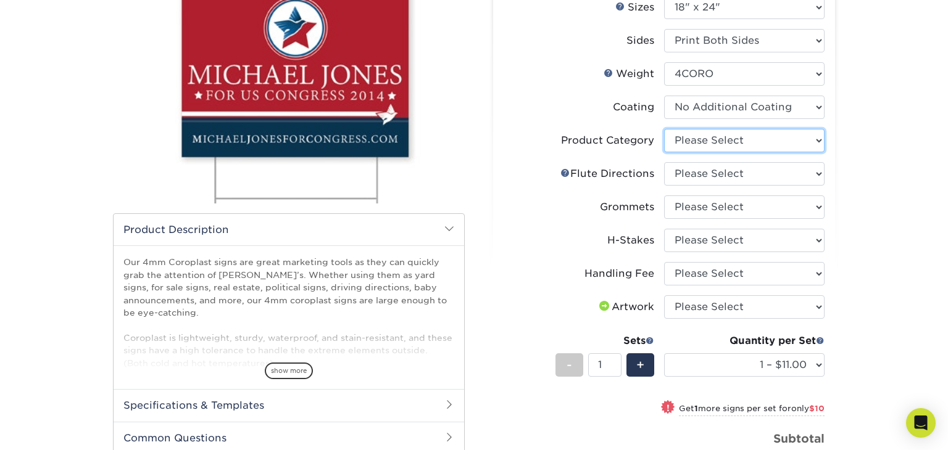
click at [750, 142] on select "Please Select Coroplast Signs" at bounding box center [744, 140] width 160 height 23
select select "b3582ed5-6912-492c-8440-2cc51afdb8e1"
click at [664, 129] on select "Please Select Coroplast Signs" at bounding box center [744, 140] width 160 height 23
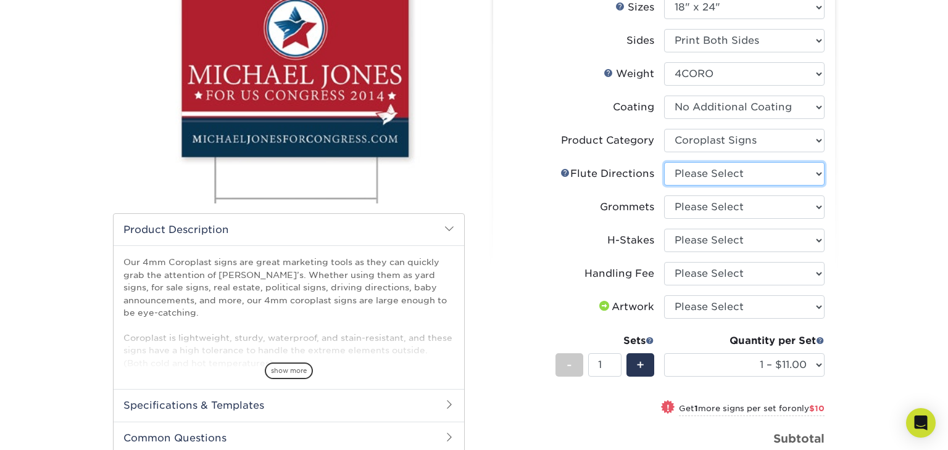
click at [755, 173] on select "Please Select Flute Direction (Horizontal) Flute Direction (Vertical)" at bounding box center [744, 173] width 160 height 23
select select "b9474d6d-25b7-40b8-b284-85b7690982f8"
click at [664, 162] on select "Please Select Flute Direction (Horizontal) Flute Direction (Vertical)" at bounding box center [744, 173] width 160 height 23
click at [750, 210] on select "Please Select No Grommets Yes, Grommet All 4 Corners Yes, Grommets Top Corners …" at bounding box center [744, 207] width 160 height 23
select select "90d329df-db80-4206-b821-ff9d3f363977"
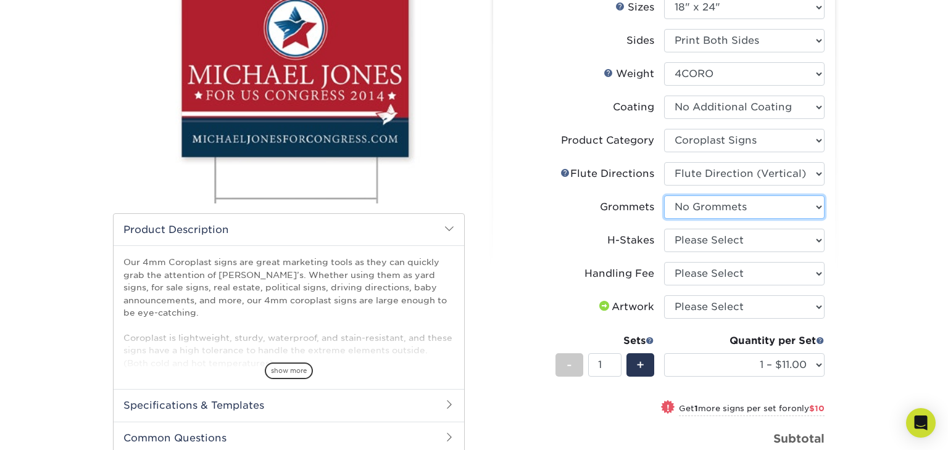
click at [664, 196] on select "Please Select No Grommets Yes, Grommet All 4 Corners Yes, Grommets Top Corners …" at bounding box center [744, 207] width 160 height 23
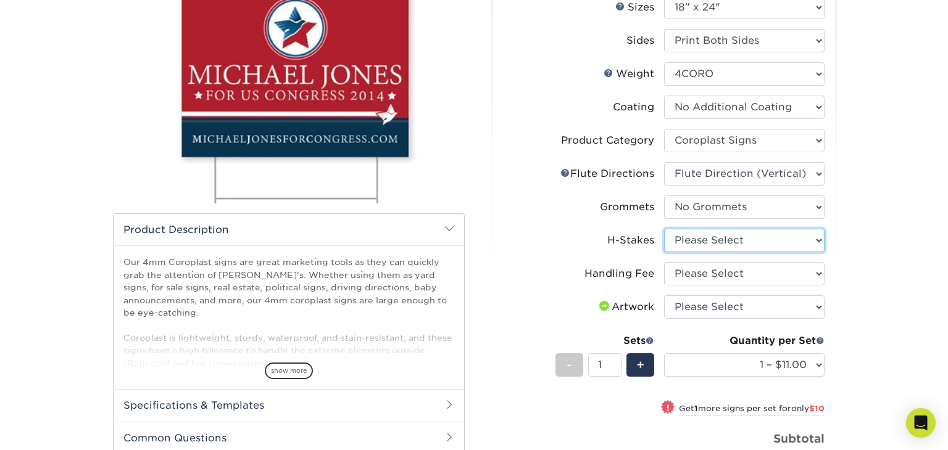
click at [747, 236] on select "Please Select No H-Stakes Yes" at bounding box center [744, 240] width 160 height 23
select select "aec992a9-897e-40ed-b45c-8ce74849ba63"
click at [664, 229] on select "Please Select No H-Stakes Yes" at bounding box center [744, 240] width 160 height 23
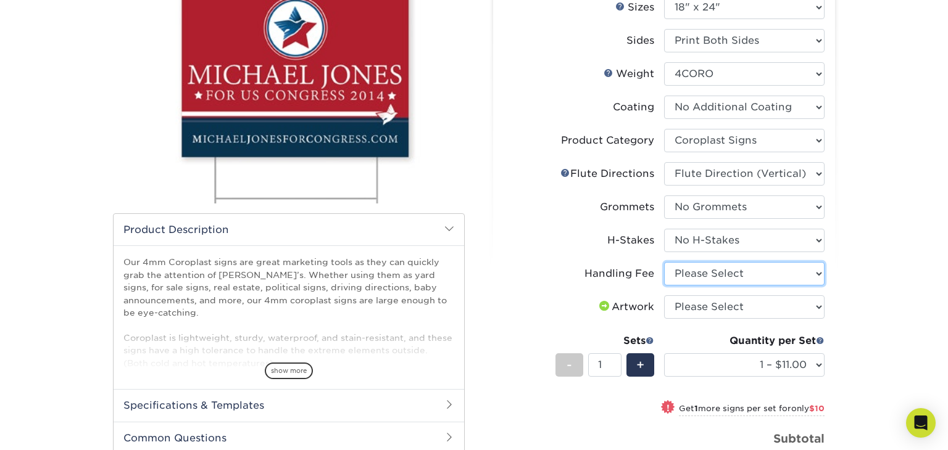
click at [721, 276] on select "Please Select Handling Fee" at bounding box center [744, 273] width 160 height 23
select select "ab74c079-444c-4260-ae6a-e09bdee8073c"
click at [664, 262] on select "Please Select Handling Fee" at bounding box center [744, 273] width 160 height 23
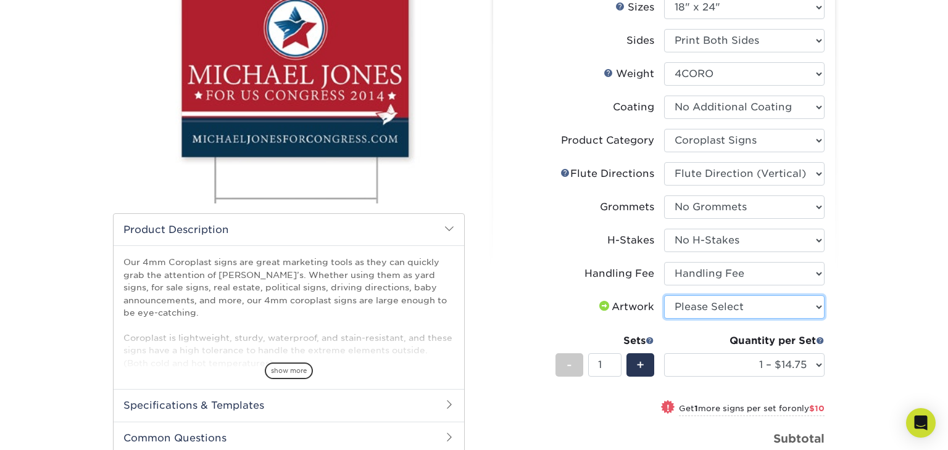
click at [721, 309] on select "Please Select I will upload files I need a design - $50" at bounding box center [744, 307] width 160 height 23
select select "upload"
click at [664, 296] on select "Please Select I will upload files I need a design - $50" at bounding box center [744, 307] width 160 height 23
click at [858, 334] on div "Products Signs 4mm Coroplast Signs /" at bounding box center [474, 289] width 948 height 744
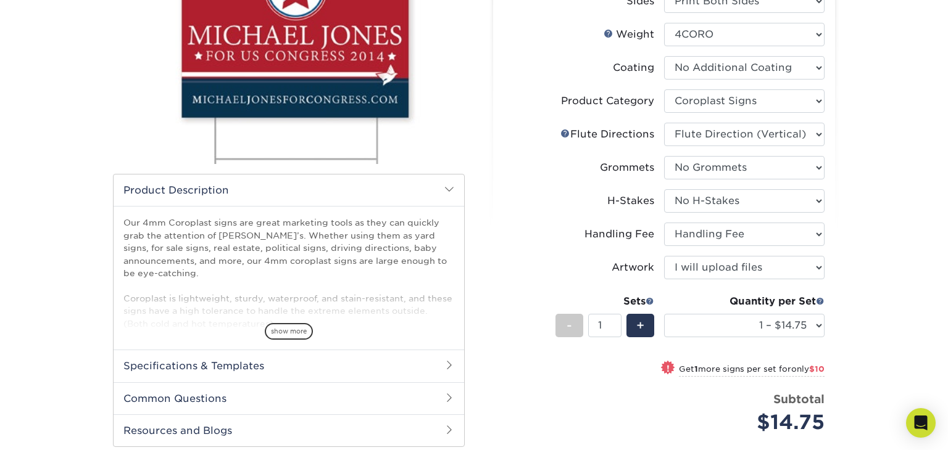
scroll to position [230, 0]
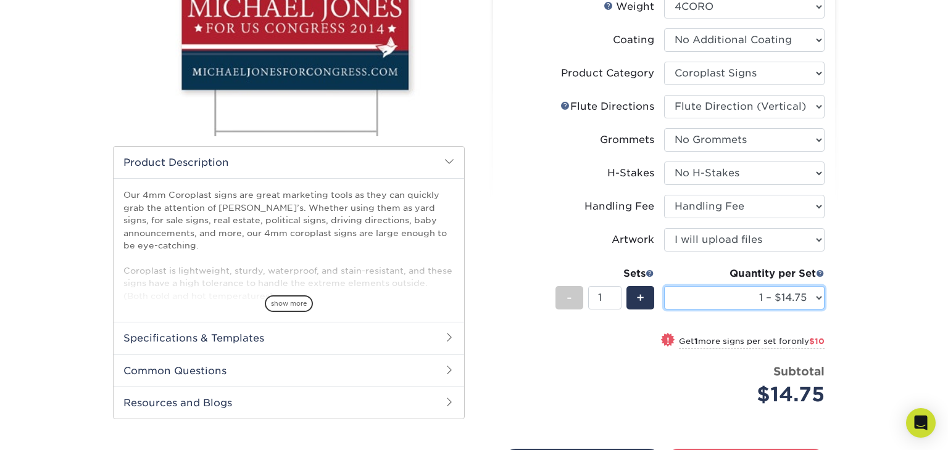
click at [816, 291] on select "1 – $14.75 2 – $24.75 3 – $35.75 4 – $42.00 5 – $53.00 6 – $63.00 7 – $74.00 8 …" at bounding box center [744, 297] width 160 height 23
select select "250 – $2232.00"
click at [664, 286] on select "1 – $14.75 2 – $24.75 3 – $35.75 4 – $42.00 5 – $53.00 6 – $63.00 7 – $74.00 8 …" at bounding box center [744, 297] width 160 height 23
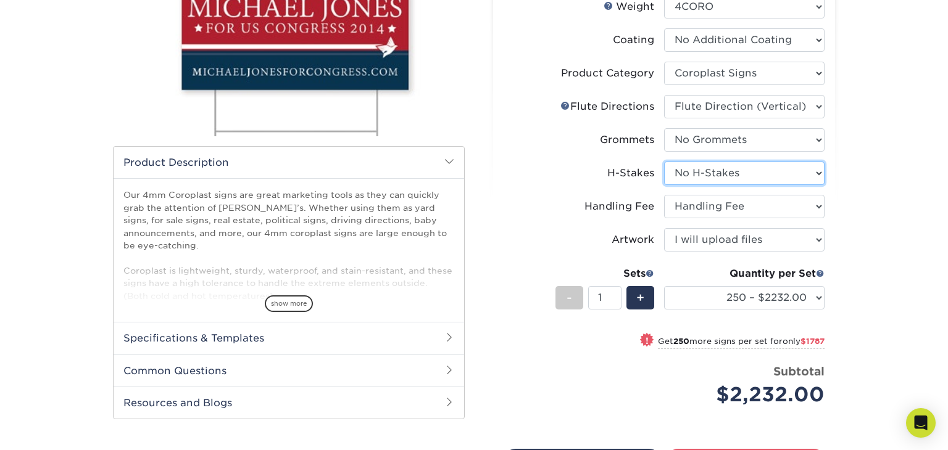
click at [786, 171] on select "Please Select No H-Stakes Yes" at bounding box center [744, 173] width 160 height 23
select select "8c85e97e-8b3a-46d2-b88d-acee5fa20222"
click at [664, 162] on select "Please Select No H-Stakes Yes" at bounding box center [744, 173] width 160 height 23
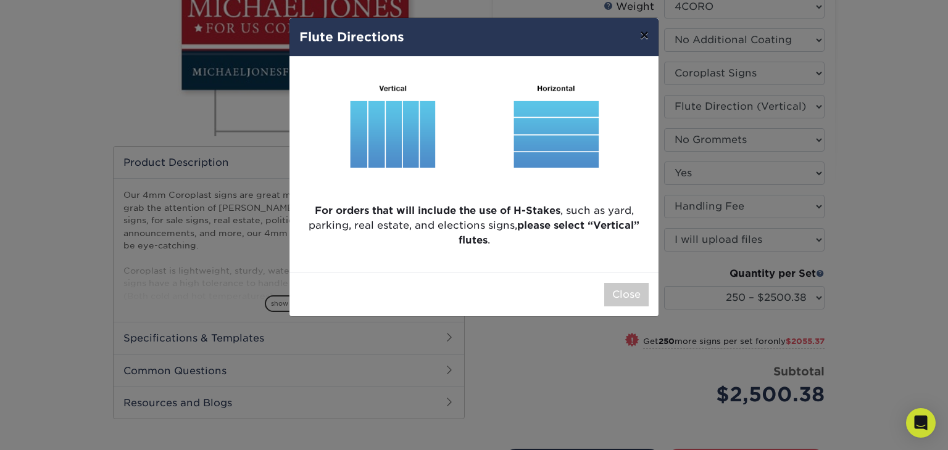
click at [643, 43] on button "×" at bounding box center [644, 35] width 28 height 35
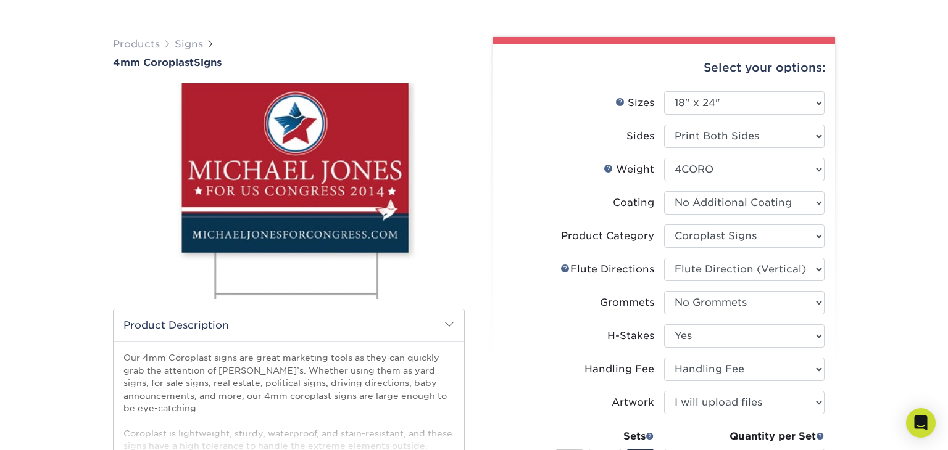
scroll to position [67, 0]
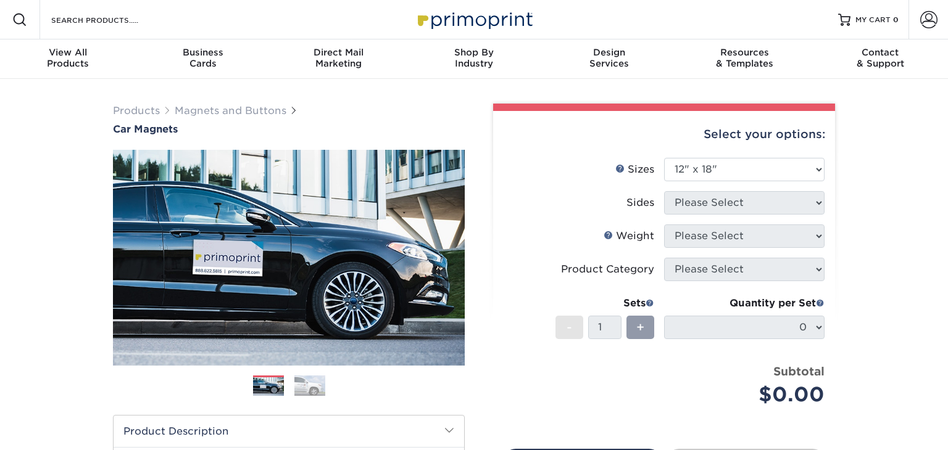
select select "12.00x18.00"
